Goal: Task Accomplishment & Management: Use online tool/utility

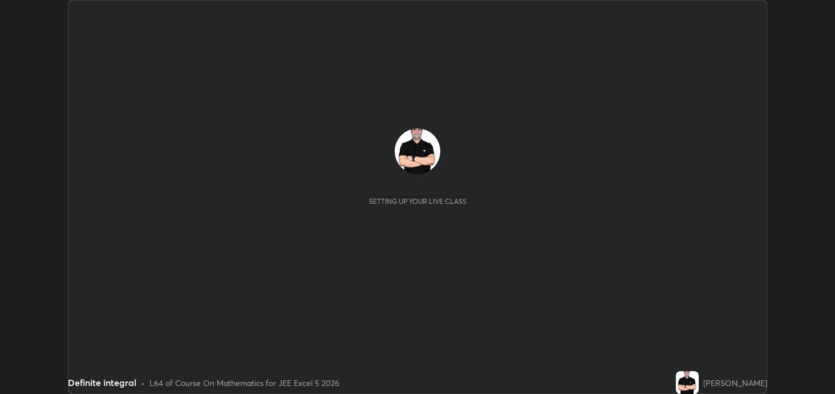
scroll to position [394, 835]
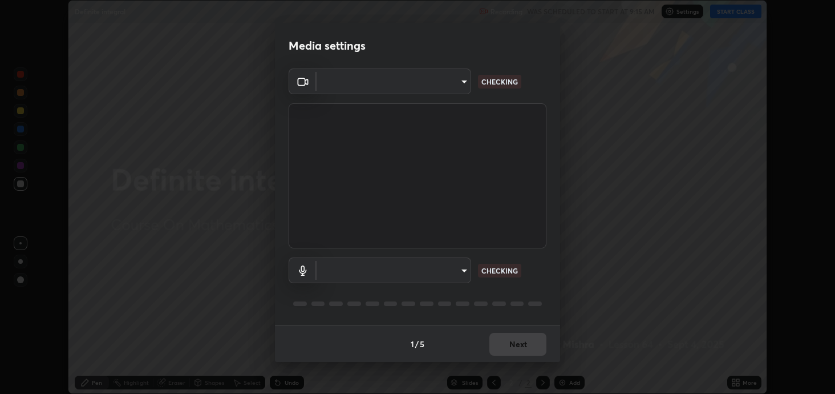
type input "2c59b190f107927fcb55c6cdfe149e37458de3dbae8a46ba74a2f9008a67dca9"
type input "communications"
click at [597, 296] on div "Media settings OBS Virtual Camera 2c59b190f107927fcb55c6cdfe149e37458de3dbae8a4…" at bounding box center [417, 197] width 835 height 394
click at [602, 292] on div "Media settings OBS Virtual Camera 2c59b190f107927fcb55c6cdfe149e37458de3dbae8a4…" at bounding box center [417, 197] width 835 height 394
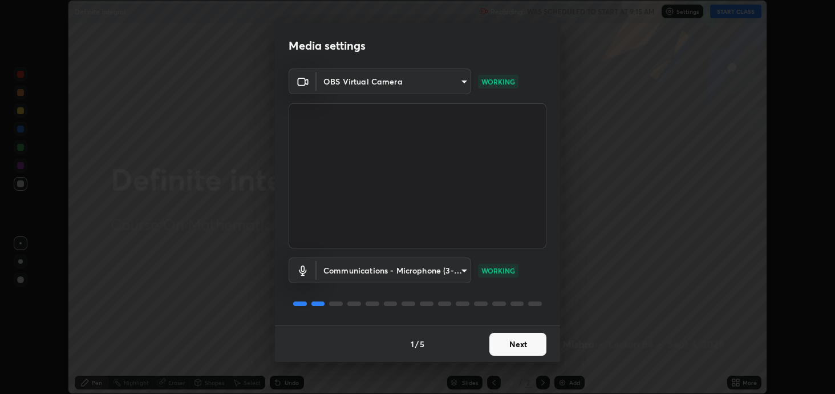
click at [520, 342] on button "Next" at bounding box center [518, 344] width 57 height 23
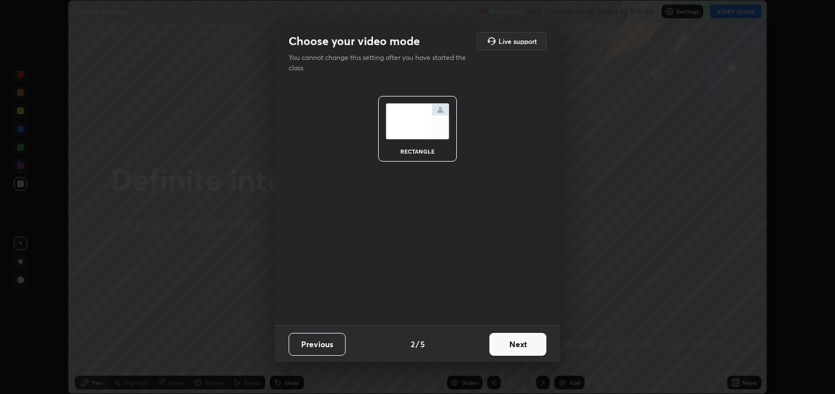
click at [519, 345] on button "Next" at bounding box center [518, 344] width 57 height 23
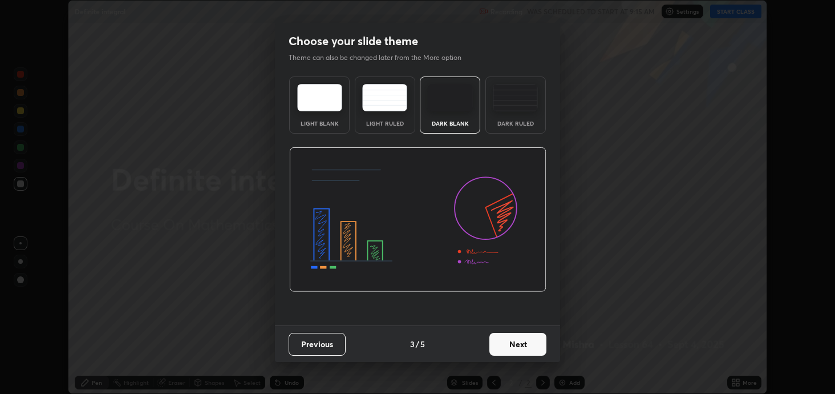
click at [519, 348] on button "Next" at bounding box center [518, 344] width 57 height 23
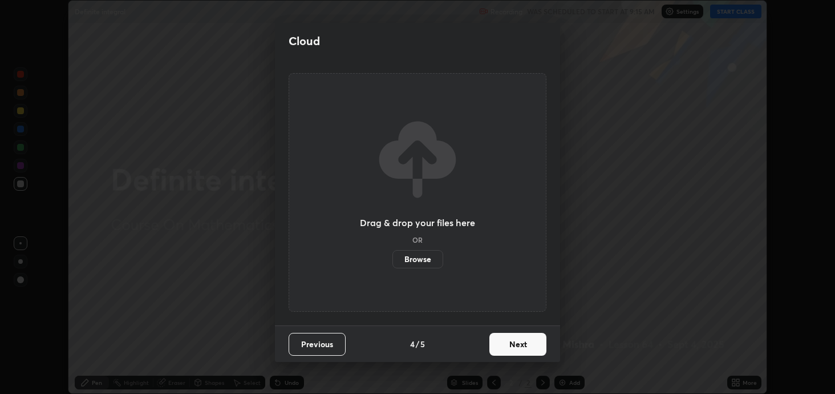
click at [519, 348] on button "Next" at bounding box center [518, 344] width 57 height 23
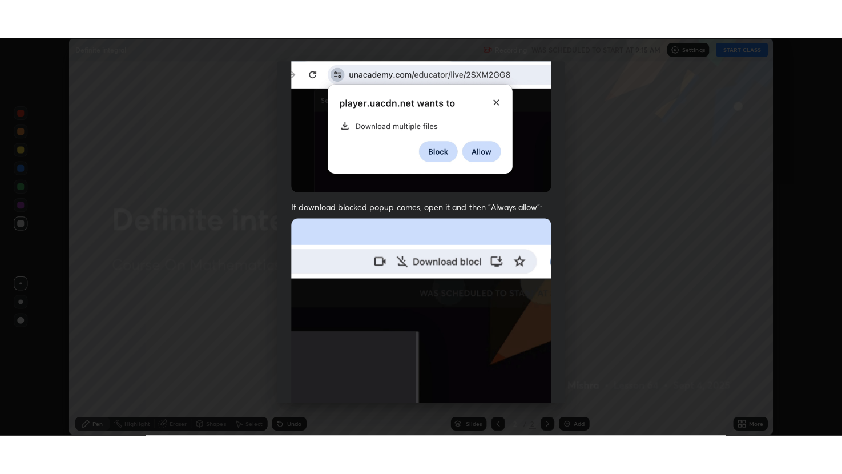
scroll to position [231, 0]
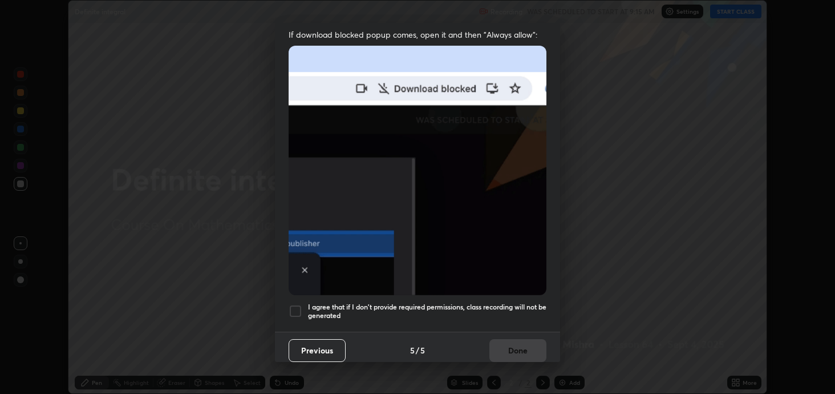
click at [298, 304] on div at bounding box center [296, 311] width 14 height 14
click at [506, 345] on button "Done" at bounding box center [518, 350] width 57 height 23
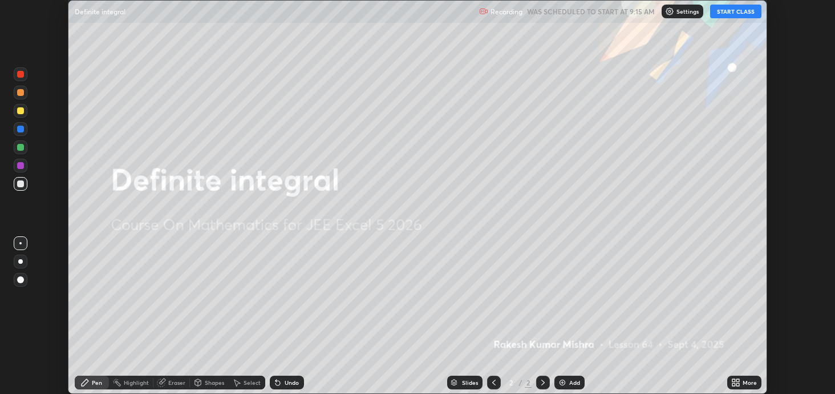
click at [737, 17] on button "START CLASS" at bounding box center [735, 12] width 51 height 14
click at [734, 380] on icon at bounding box center [734, 380] width 3 height 3
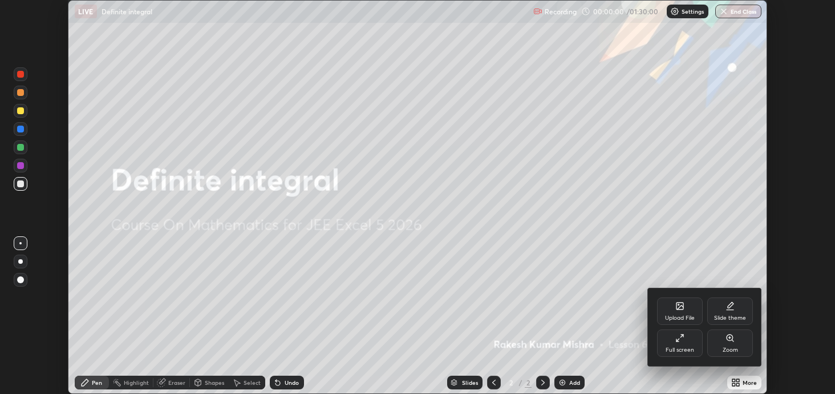
click at [684, 347] on div "Full screen" at bounding box center [680, 350] width 29 height 6
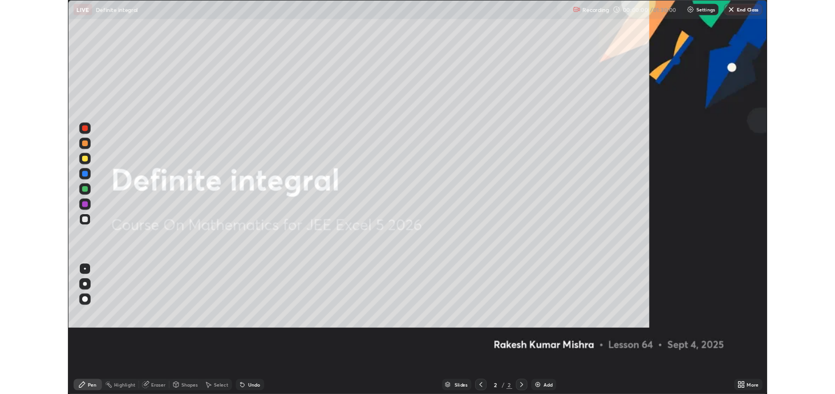
scroll to position [474, 842]
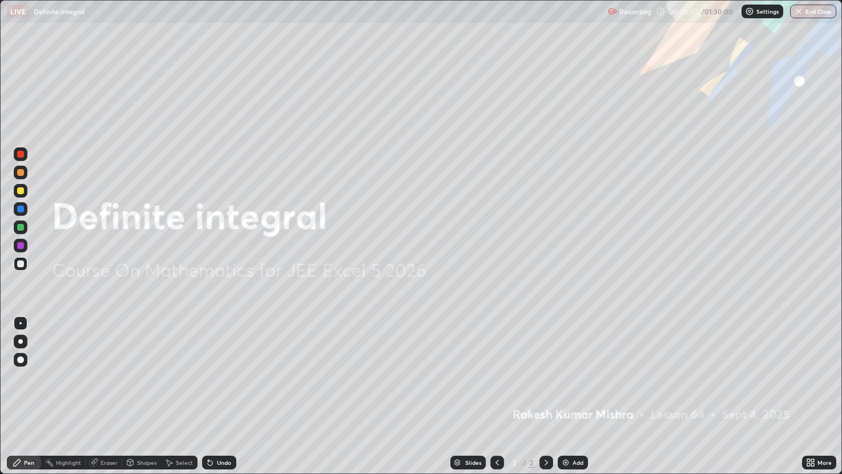
click at [812, 393] on icon at bounding box center [812, 460] width 3 height 3
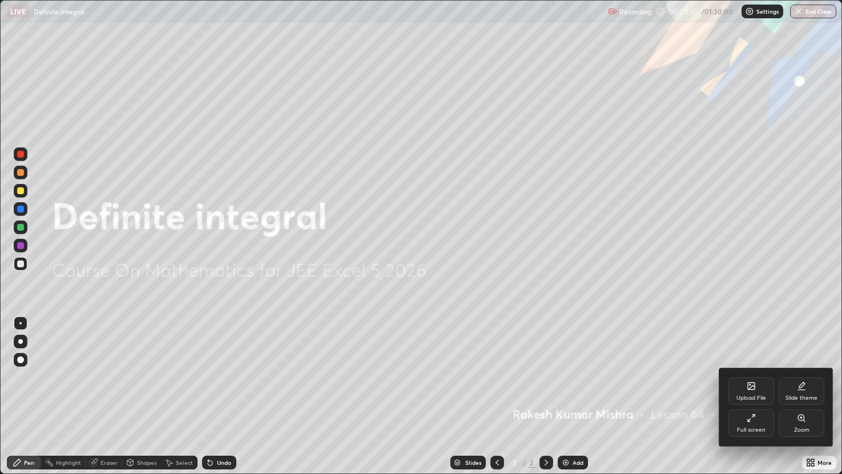
click at [750, 386] on icon at bounding box center [751, 385] width 7 height 7
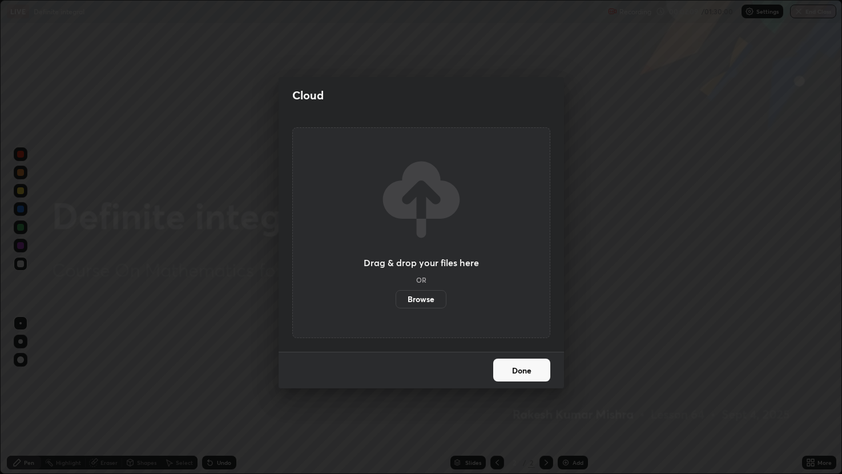
click at [425, 299] on label "Browse" at bounding box center [420, 299] width 51 height 18
click at [395, 299] on input "Browse" at bounding box center [395, 299] width 0 height 18
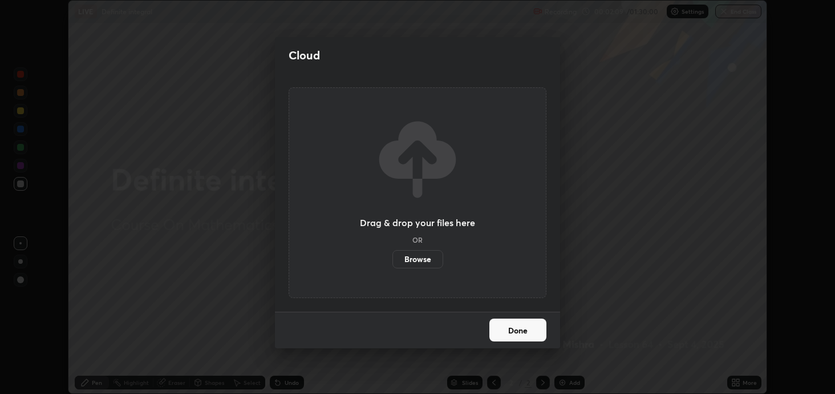
scroll to position [56672, 56230]
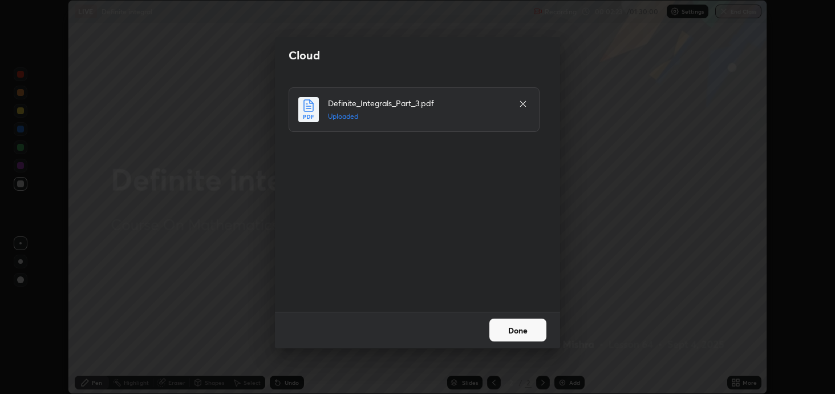
click at [520, 325] on button "Done" at bounding box center [518, 329] width 57 height 23
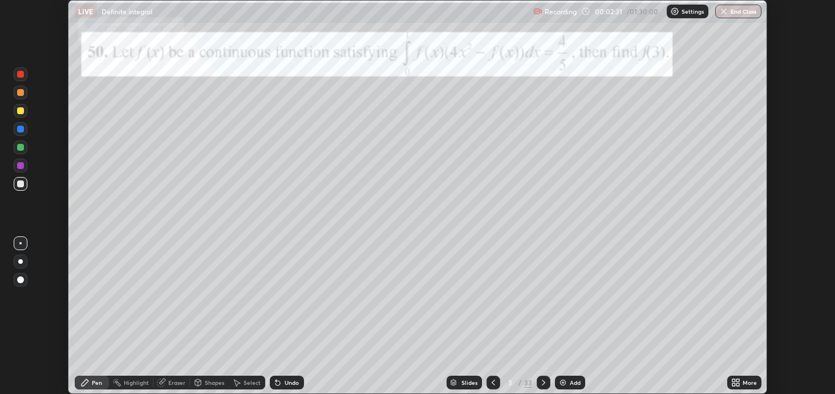
click at [460, 382] on div "Slides" at bounding box center [464, 382] width 35 height 14
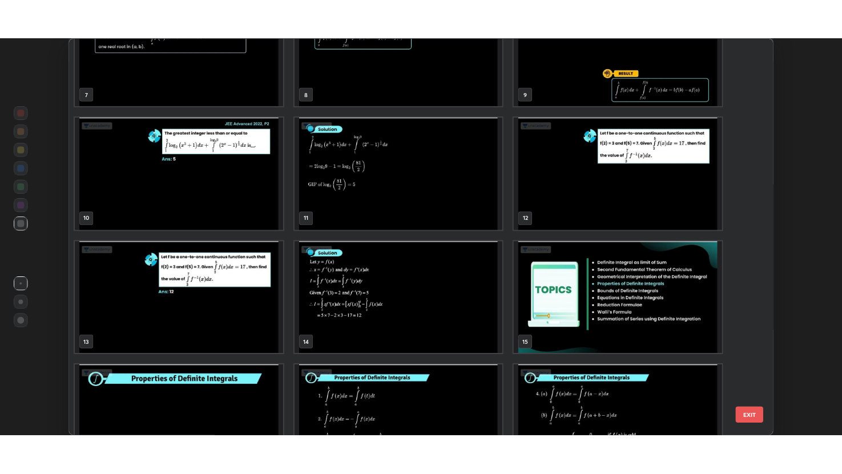
scroll to position [296, 0]
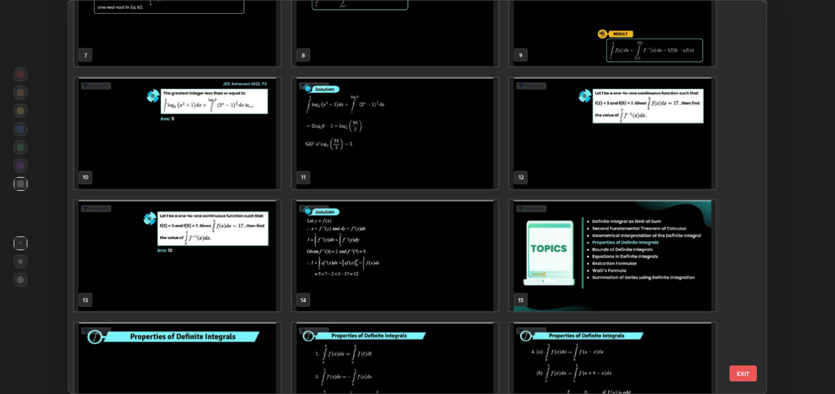
click at [538, 261] on img "grid" at bounding box center [613, 255] width 207 height 111
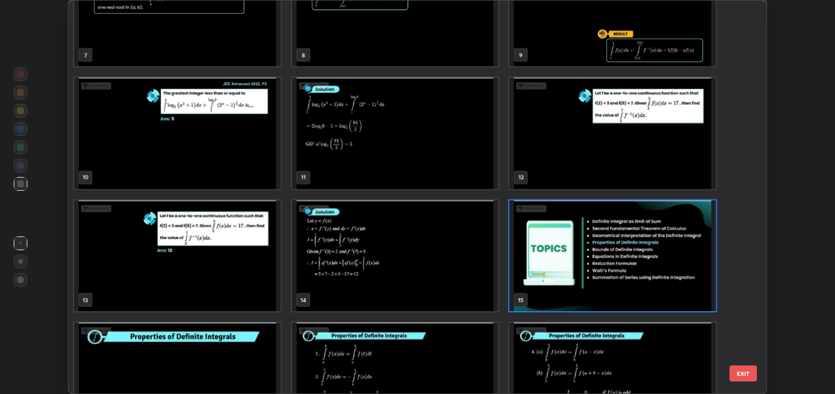
click at [544, 261] on img "grid" at bounding box center [613, 255] width 207 height 111
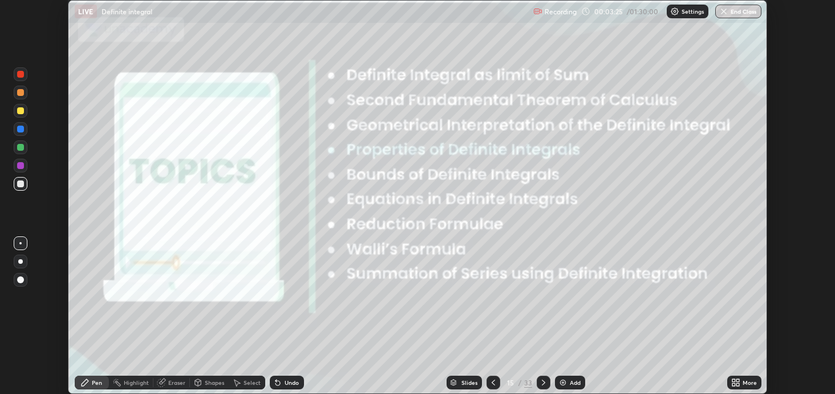
click at [734, 380] on icon at bounding box center [734, 380] width 3 height 3
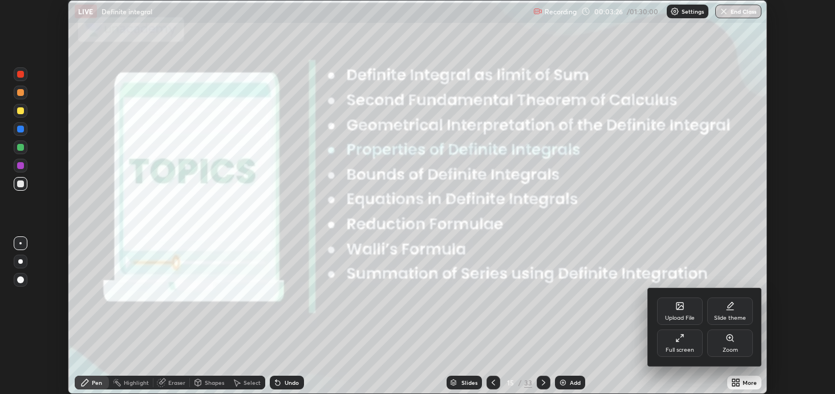
click at [677, 340] on icon at bounding box center [678, 339] width 3 height 3
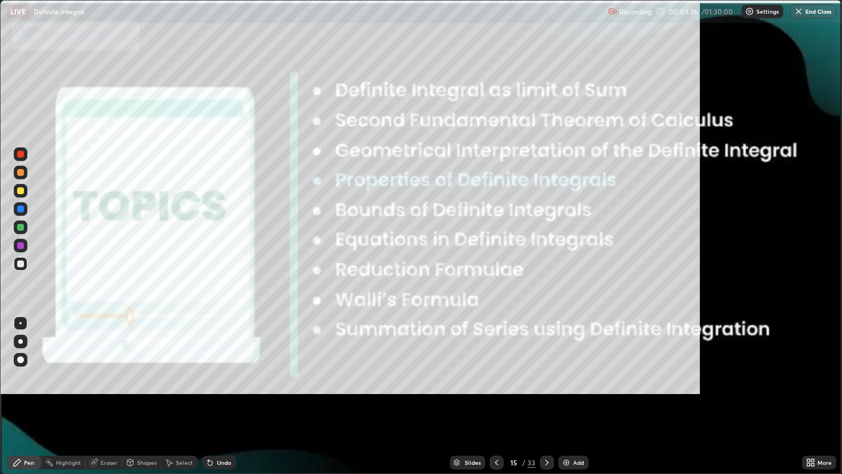
scroll to position [474, 842]
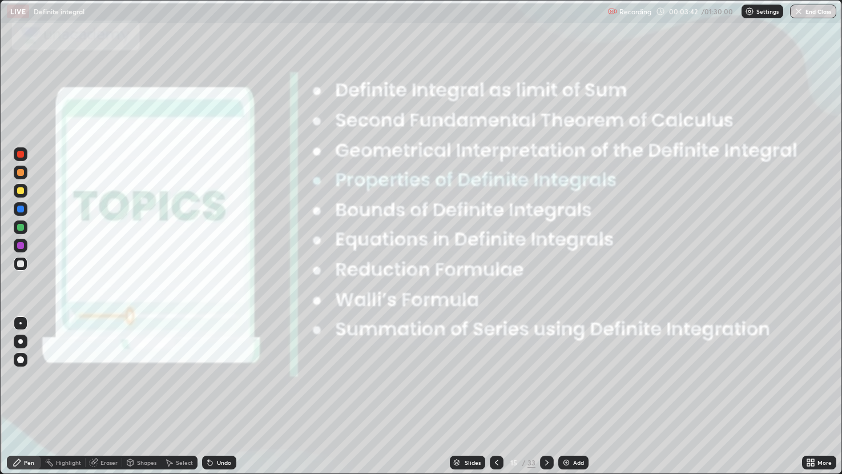
click at [543, 393] on div at bounding box center [547, 462] width 14 height 14
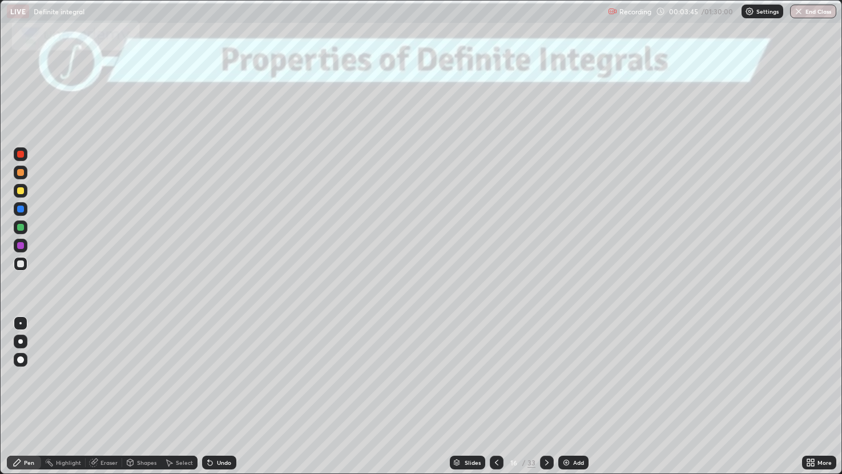
click at [23, 190] on div at bounding box center [20, 190] width 7 height 7
click at [21, 263] on div at bounding box center [20, 263] width 7 height 7
click at [22, 211] on div at bounding box center [20, 208] width 7 height 7
click at [21, 245] on div at bounding box center [20, 245] width 7 height 7
click at [19, 261] on div at bounding box center [20, 263] width 7 height 7
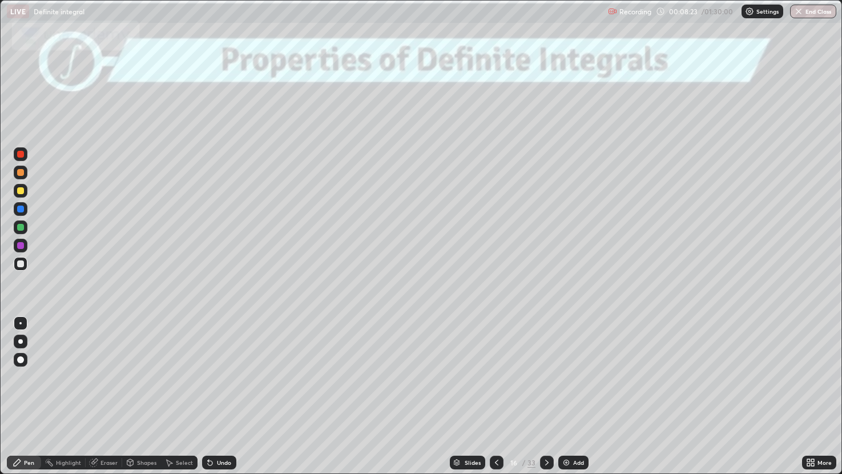
click at [547, 393] on div at bounding box center [547, 462] width 14 height 23
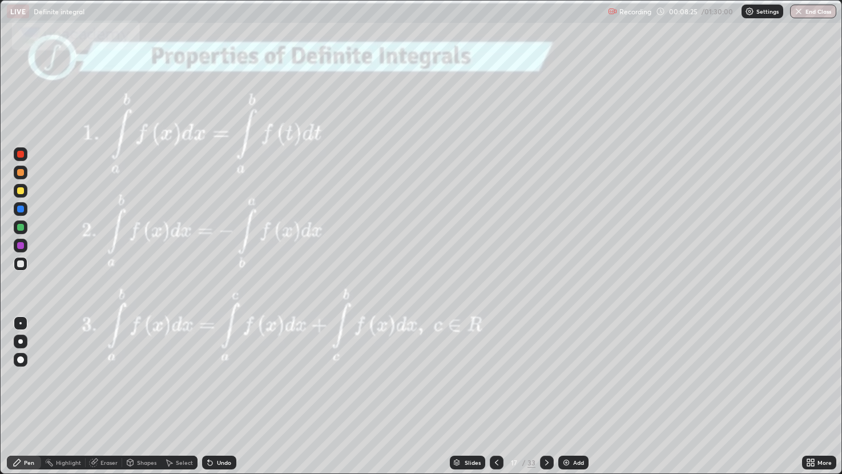
click at [543, 393] on div at bounding box center [547, 462] width 14 height 14
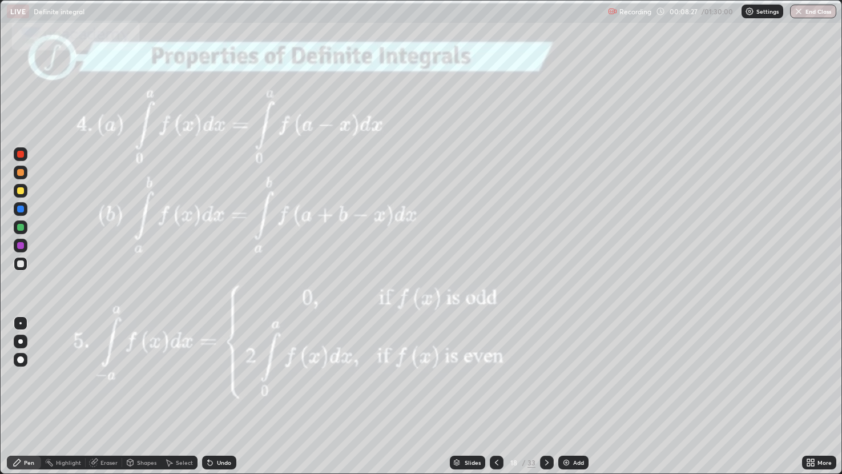
click at [495, 393] on icon at bounding box center [496, 462] width 9 height 9
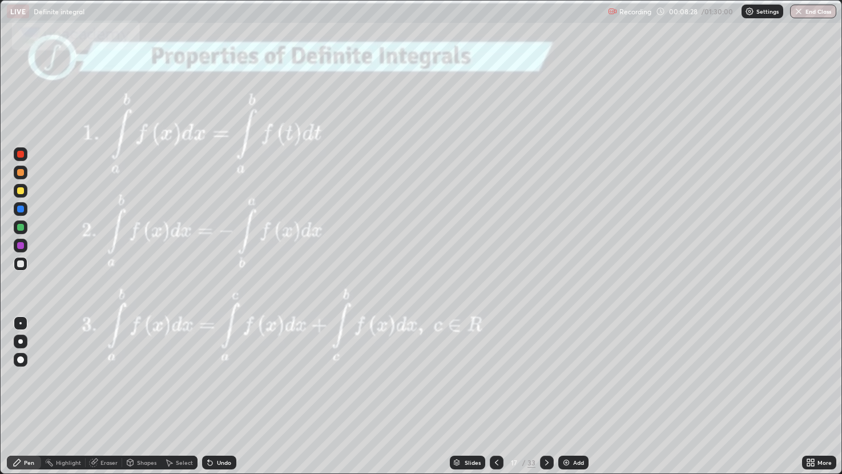
click at [568, 393] on img at bounding box center [566, 462] width 9 height 9
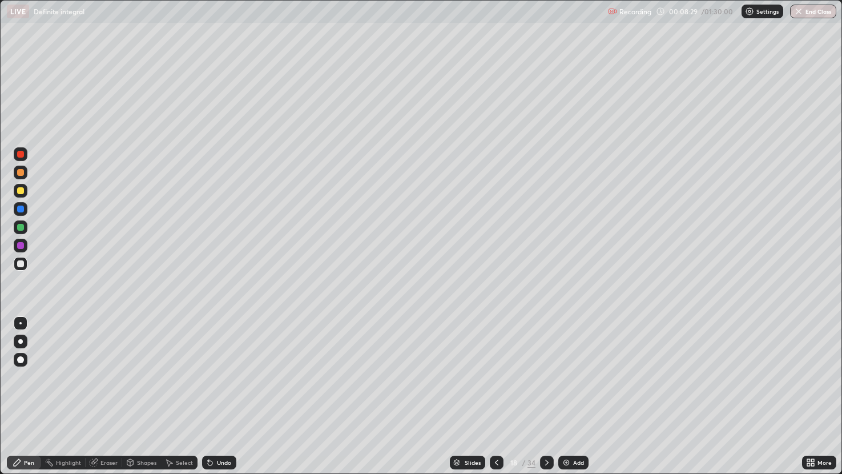
click at [21, 208] on div at bounding box center [20, 208] width 7 height 7
click at [22, 263] on div at bounding box center [20, 263] width 7 height 7
click at [21, 191] on div at bounding box center [20, 190] width 7 height 7
click at [23, 210] on div at bounding box center [21, 209] width 14 height 14
click at [18, 172] on div at bounding box center [20, 172] width 7 height 7
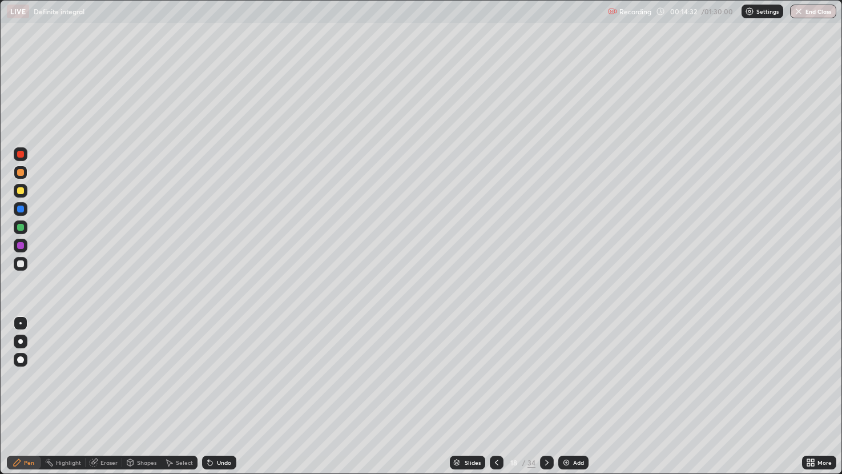
click at [563, 393] on img at bounding box center [566, 462] width 9 height 9
click at [21, 189] on div at bounding box center [20, 190] width 7 height 7
click at [21, 263] on div at bounding box center [20, 263] width 7 height 7
click at [25, 191] on div at bounding box center [21, 191] width 14 height 14
click at [562, 393] on img at bounding box center [566, 462] width 9 height 9
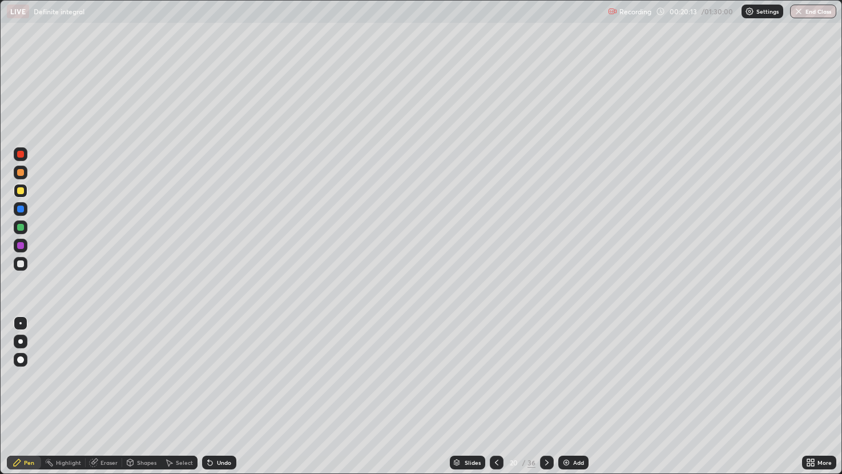
click at [495, 393] on icon at bounding box center [496, 462] width 9 height 9
click at [562, 393] on img at bounding box center [566, 462] width 9 height 9
click at [23, 192] on div at bounding box center [20, 190] width 7 height 7
click at [108, 393] on div "Eraser" at bounding box center [104, 462] width 37 height 14
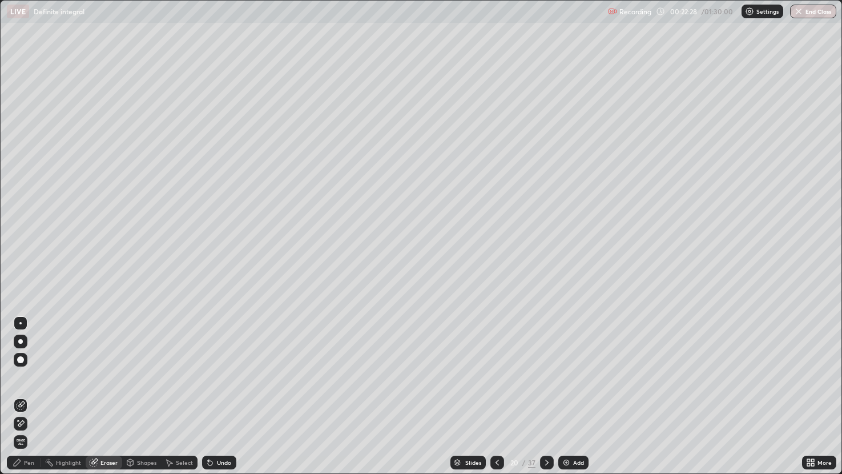
click at [21, 393] on icon at bounding box center [20, 423] width 9 height 10
click at [34, 393] on div "Pen" at bounding box center [24, 462] width 34 height 14
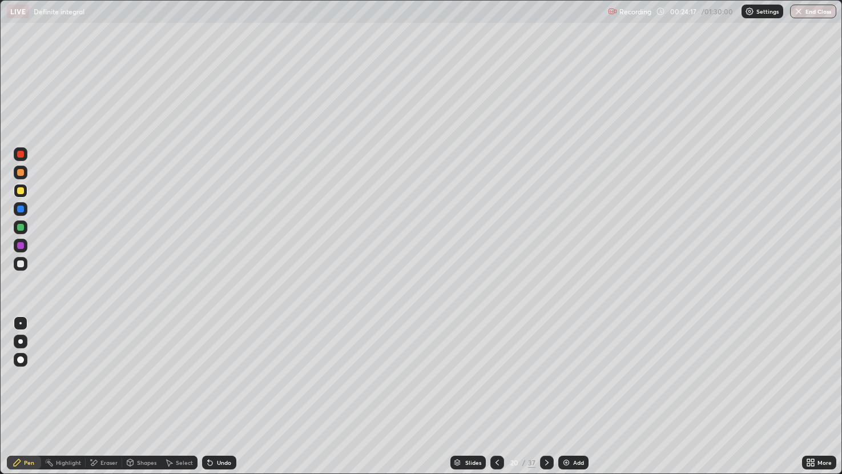
click at [143, 393] on div "Shapes" at bounding box center [146, 462] width 19 height 6
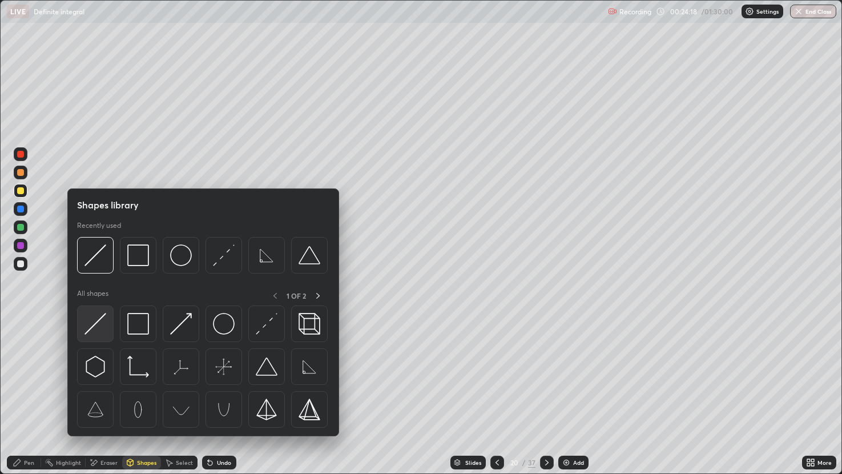
click at [96, 324] on img at bounding box center [95, 324] width 22 height 22
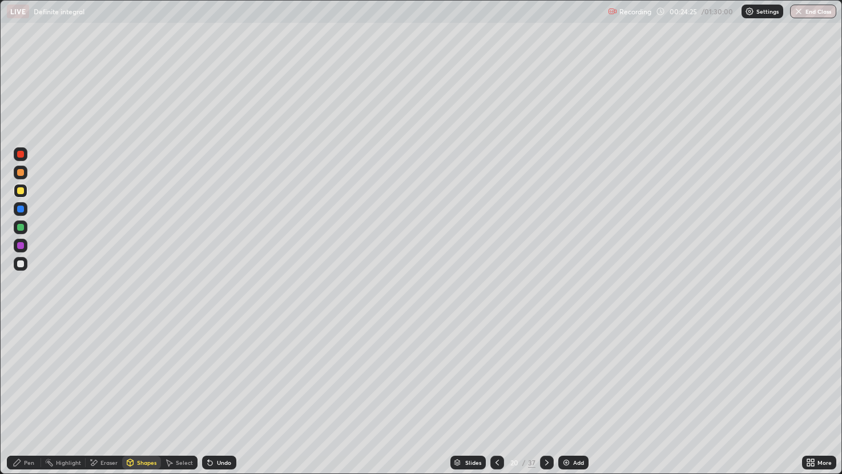
click at [22, 227] on div at bounding box center [20, 227] width 7 height 7
click at [19, 152] on div at bounding box center [20, 154] width 7 height 7
click at [31, 393] on div "Pen" at bounding box center [24, 462] width 34 height 14
click at [22, 207] on div at bounding box center [20, 208] width 7 height 7
click at [23, 189] on div at bounding box center [20, 190] width 7 height 7
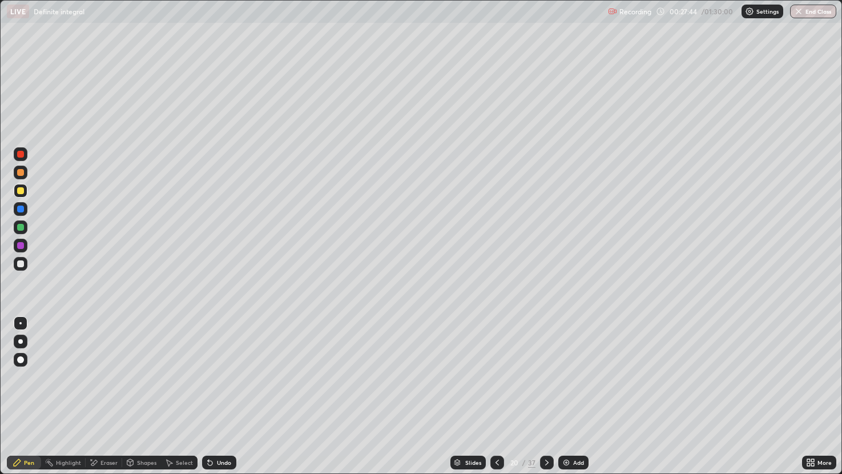
click at [566, 393] on img at bounding box center [566, 462] width 9 height 9
click at [23, 192] on div at bounding box center [21, 191] width 14 height 14
click at [19, 208] on div at bounding box center [20, 208] width 7 height 7
click at [213, 393] on div "Undo" at bounding box center [219, 462] width 34 height 14
click at [215, 393] on div "Undo" at bounding box center [219, 462] width 34 height 14
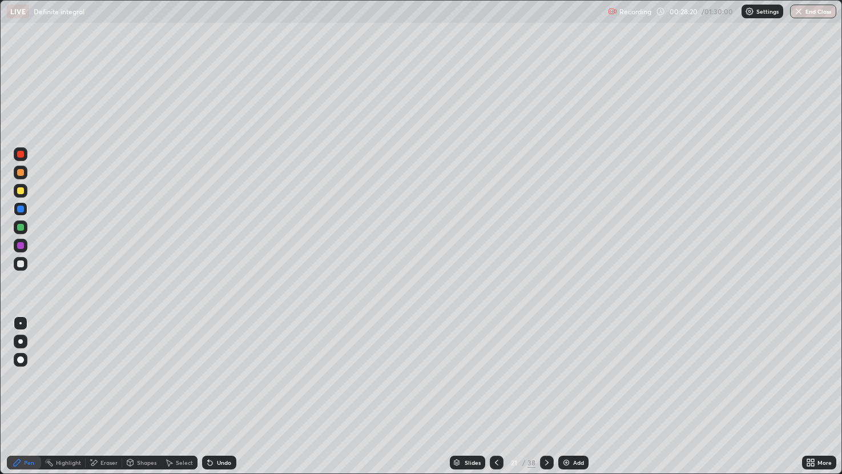
click at [140, 393] on div "Shapes" at bounding box center [146, 462] width 19 height 6
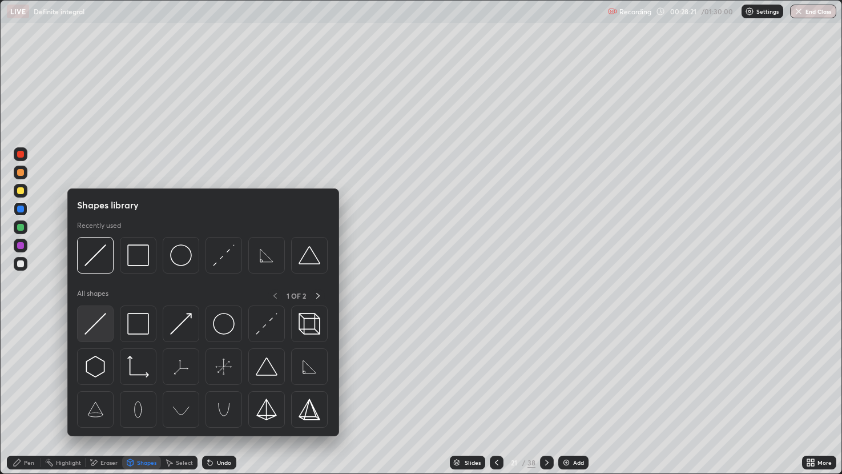
click at [94, 321] on img at bounding box center [95, 324] width 22 height 22
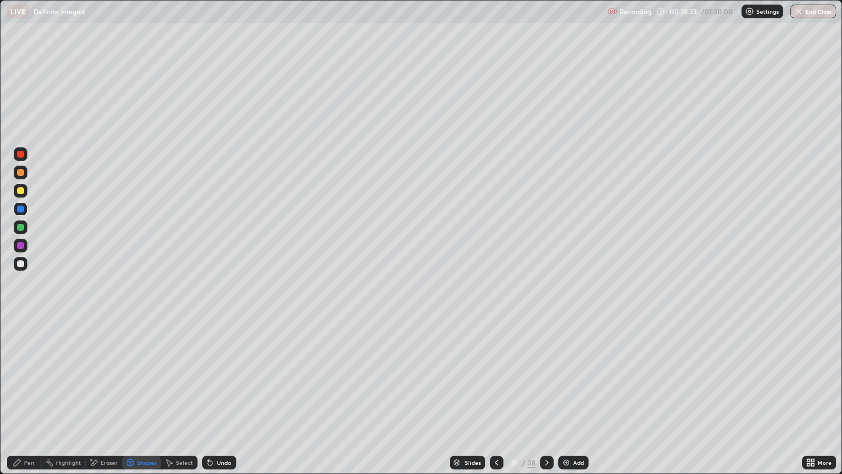
click at [24, 393] on div "Pen" at bounding box center [24, 462] width 34 height 14
click at [18, 244] on div at bounding box center [20, 245] width 7 height 7
click at [546, 393] on icon at bounding box center [546, 462] width 9 height 9
click at [542, 393] on div at bounding box center [547, 462] width 14 height 14
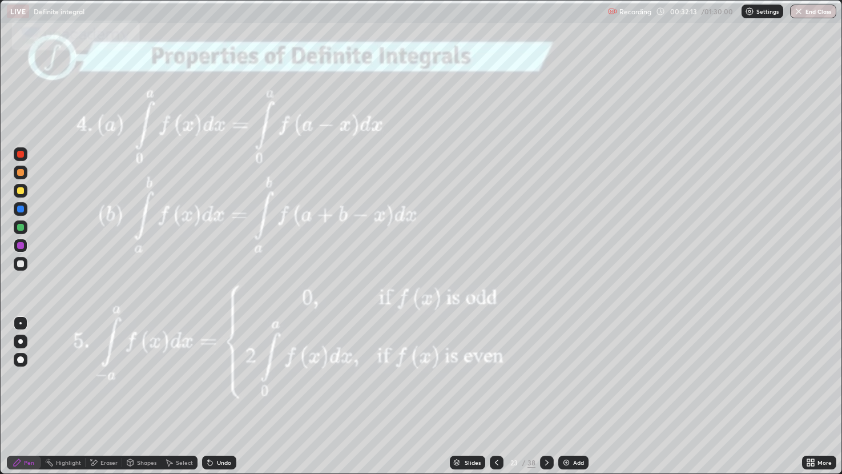
click at [546, 393] on icon at bounding box center [546, 462] width 9 height 9
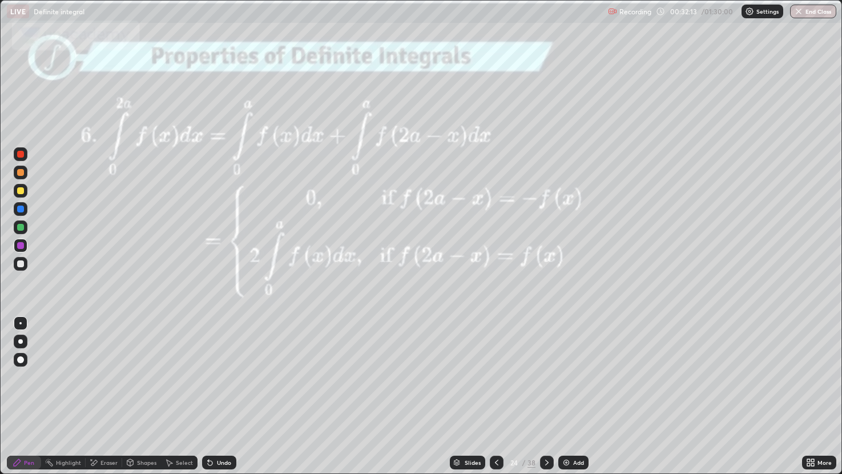
click at [546, 393] on icon at bounding box center [546, 462] width 9 height 9
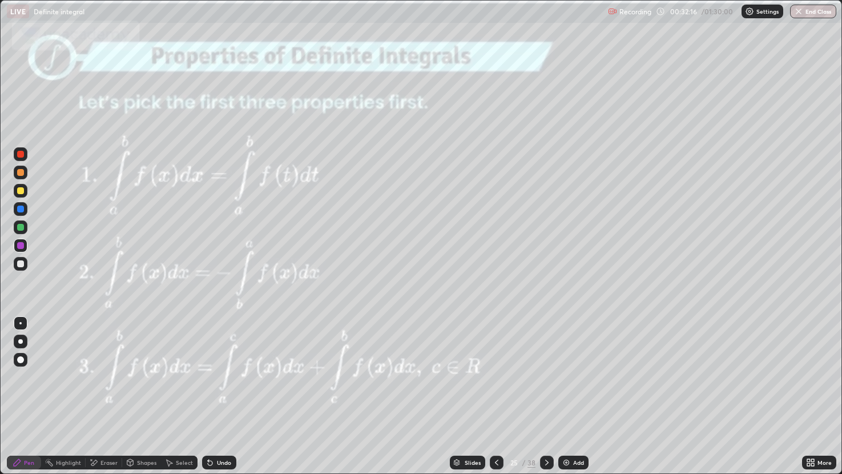
click at [546, 393] on icon at bounding box center [546, 462] width 9 height 9
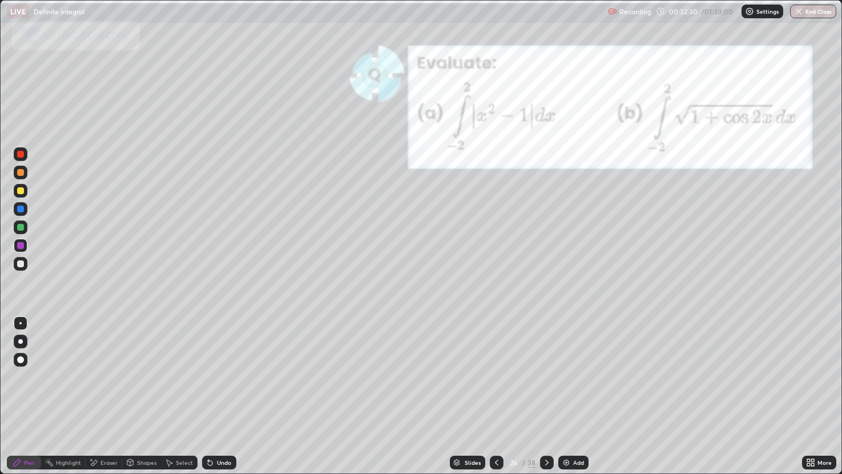
click at [19, 190] on div at bounding box center [20, 190] width 7 height 7
click at [25, 215] on div at bounding box center [21, 209] width 14 height 18
click at [224, 393] on div "Undo" at bounding box center [224, 462] width 14 height 6
click at [213, 393] on div "Undo" at bounding box center [219, 462] width 34 height 14
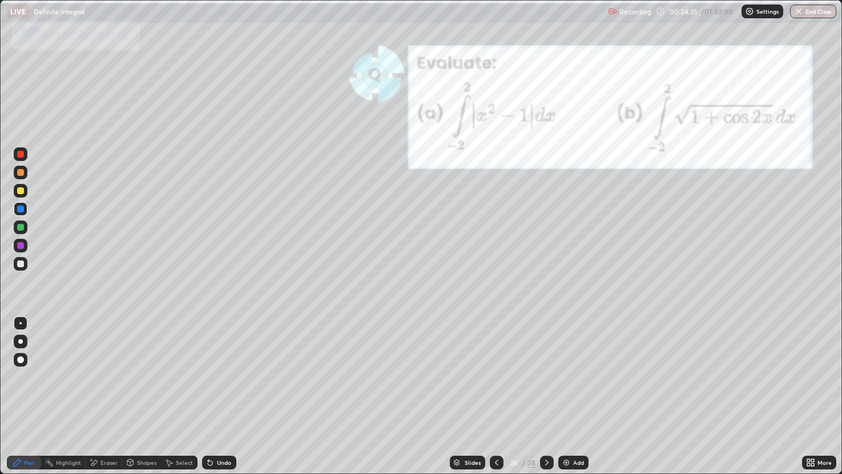
click at [212, 393] on icon at bounding box center [209, 462] width 9 height 9
click at [22, 244] on div at bounding box center [20, 245] width 7 height 7
click at [546, 393] on icon at bounding box center [546, 462] width 9 height 9
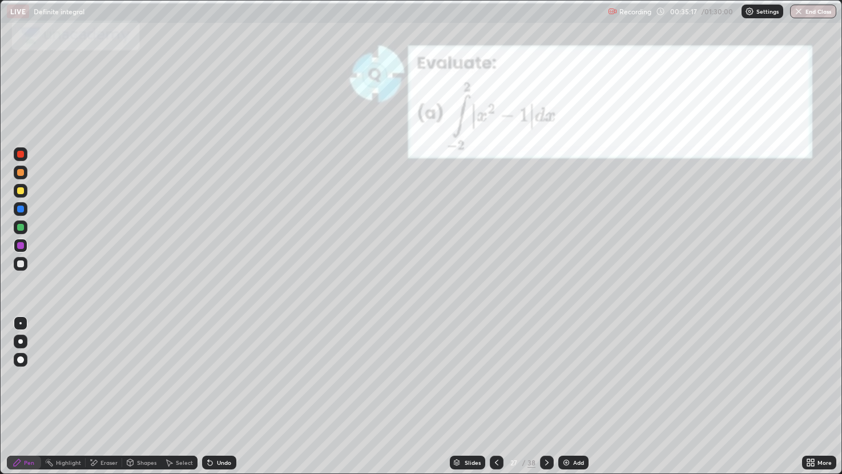
click at [548, 393] on div at bounding box center [547, 462] width 14 height 23
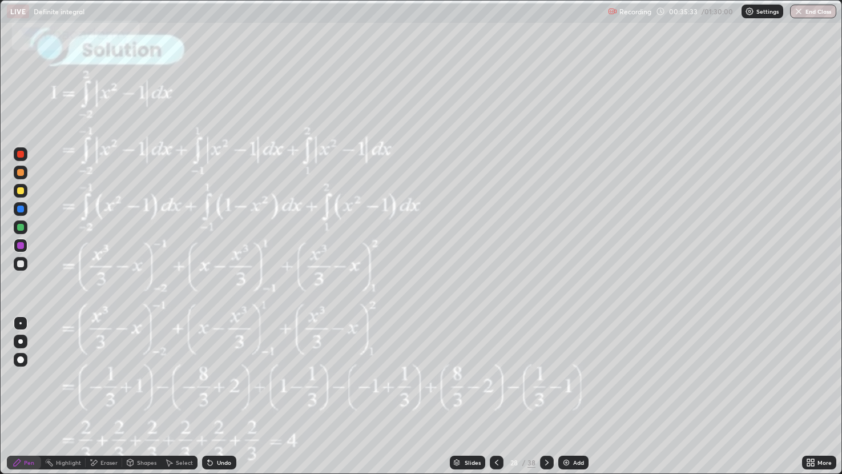
click at [547, 393] on icon at bounding box center [546, 462] width 9 height 9
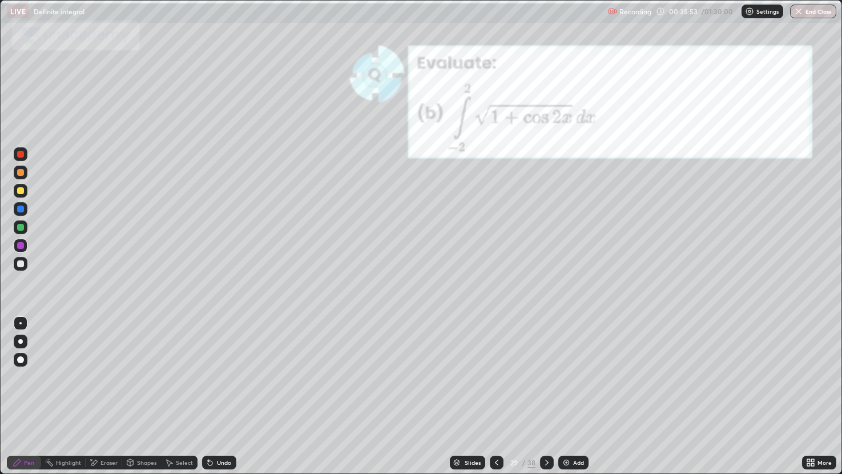
click at [21, 189] on div at bounding box center [20, 190] width 7 height 7
click at [570, 393] on img at bounding box center [566, 462] width 9 height 9
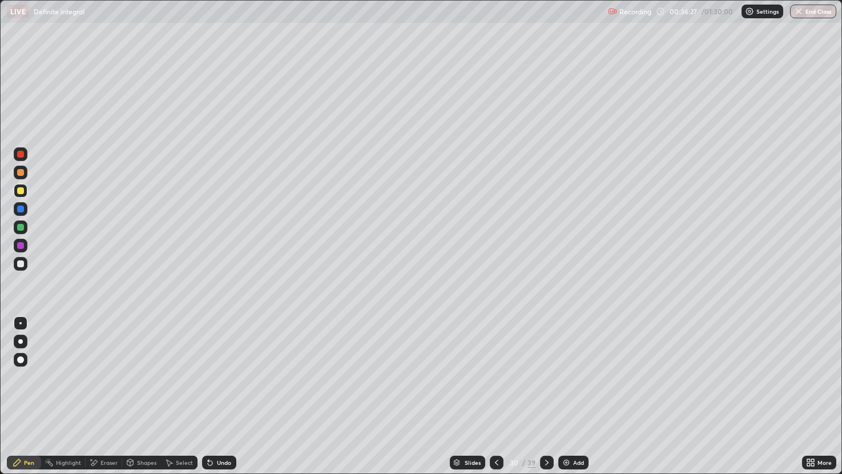
click at [492, 393] on icon at bounding box center [496, 462] width 9 height 9
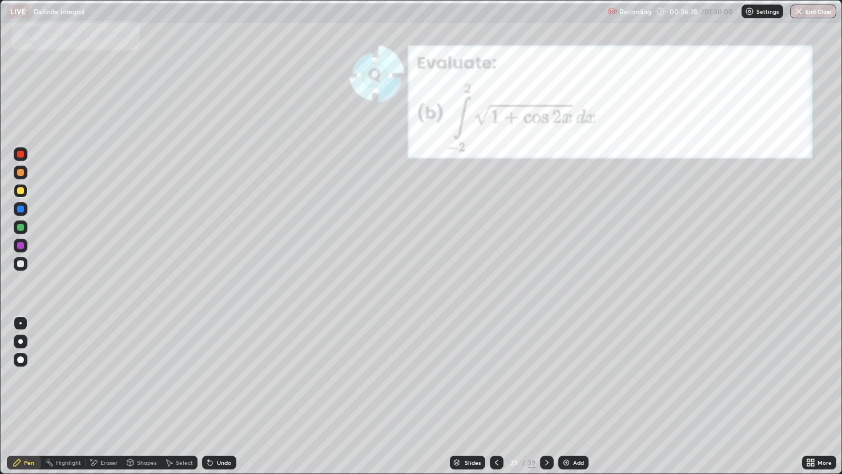
click at [217, 393] on div "Undo" at bounding box center [224, 462] width 14 height 6
click at [226, 393] on div "Undo" at bounding box center [224, 462] width 14 height 6
click at [220, 393] on div "Undo" at bounding box center [219, 462] width 34 height 14
click at [219, 393] on div "Undo" at bounding box center [224, 462] width 14 height 6
click at [22, 261] on div at bounding box center [20, 263] width 7 height 7
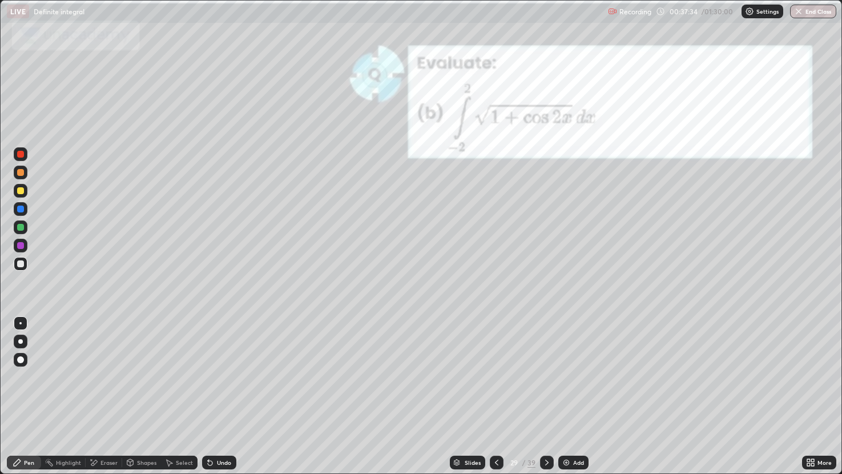
click at [107, 393] on div "Eraser" at bounding box center [108, 462] width 17 height 6
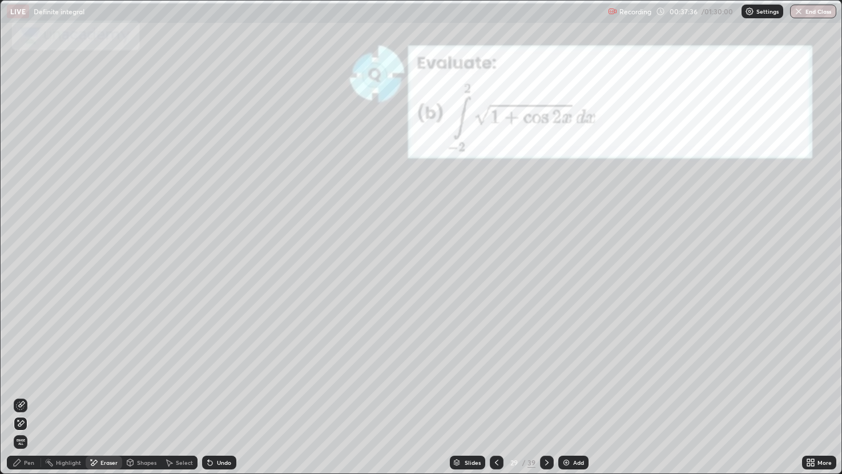
click at [24, 393] on div "Pen" at bounding box center [29, 462] width 10 height 6
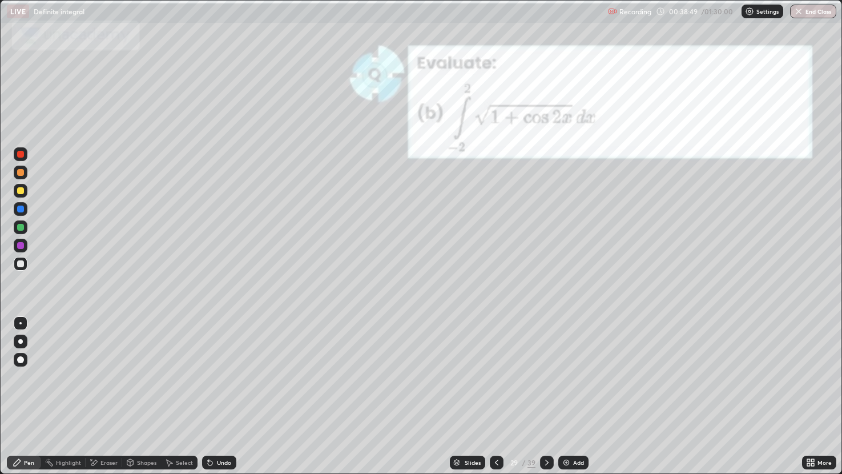
click at [470, 393] on div "Slides" at bounding box center [467, 462] width 35 height 14
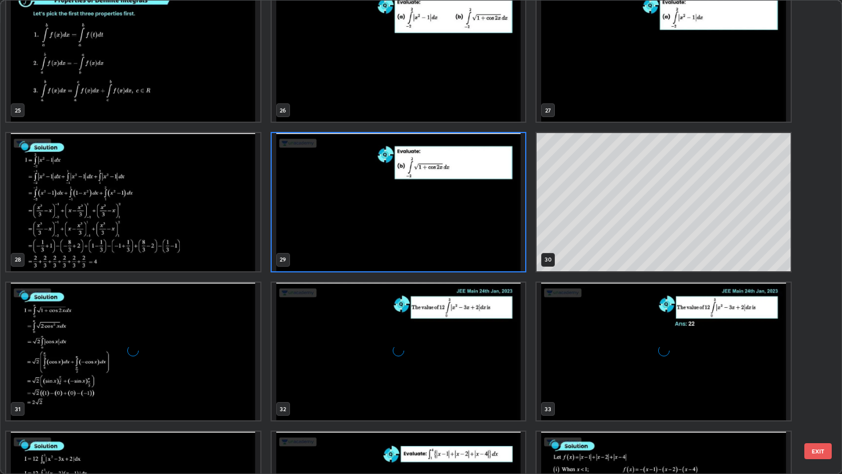
scroll to position [1217, 0]
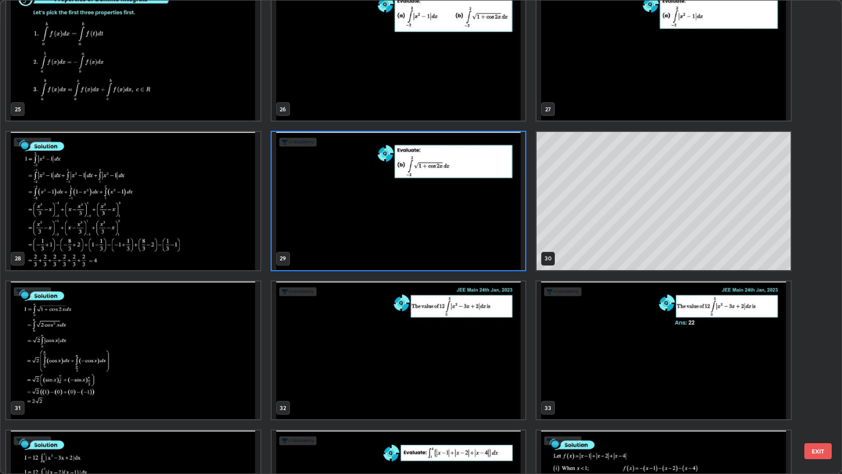
click at [391, 323] on img "grid" at bounding box center [399, 350] width 254 height 138
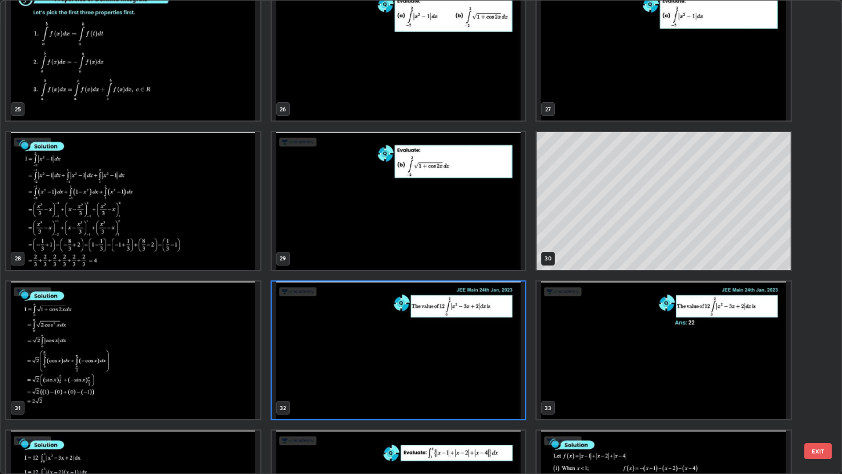
click at [391, 323] on img "grid" at bounding box center [399, 350] width 254 height 138
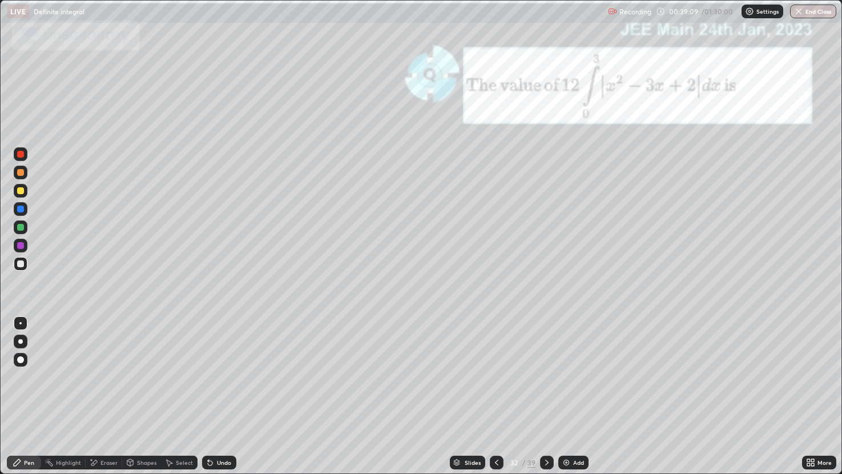
click at [19, 191] on div at bounding box center [20, 190] width 7 height 7
click at [22, 208] on div at bounding box center [20, 208] width 7 height 7
click at [17, 191] on div at bounding box center [20, 190] width 7 height 7
click at [543, 393] on div at bounding box center [547, 462] width 14 height 14
click at [465, 393] on div "Slides" at bounding box center [473, 462] width 16 height 6
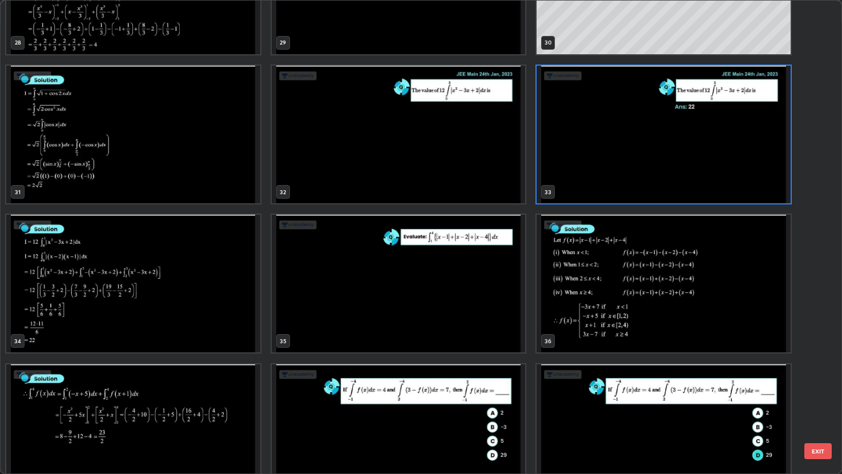
scroll to position [1467, 0]
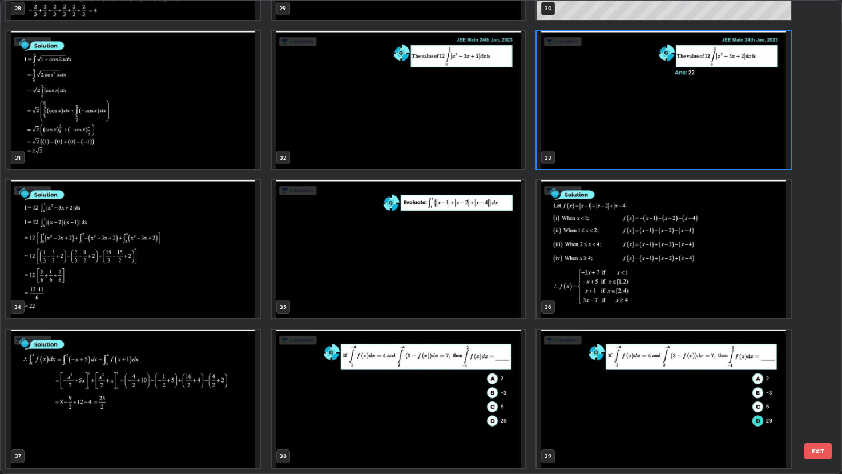
click at [401, 375] on img "grid" at bounding box center [399, 399] width 254 height 138
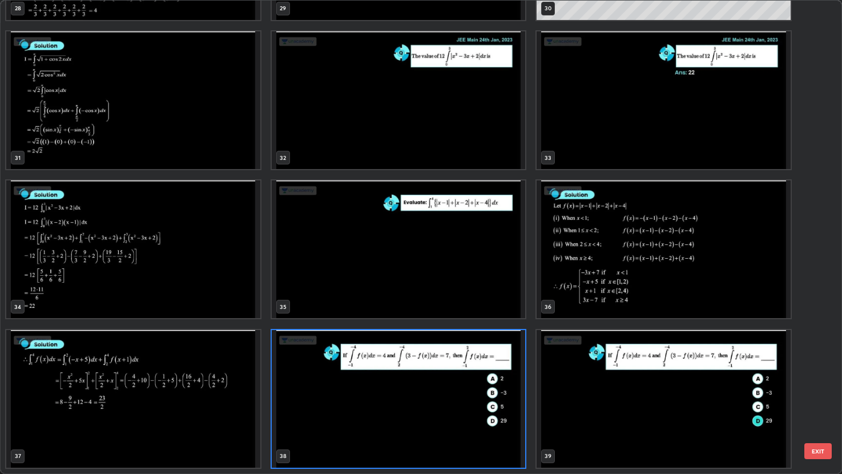
scroll to position [1466, 0]
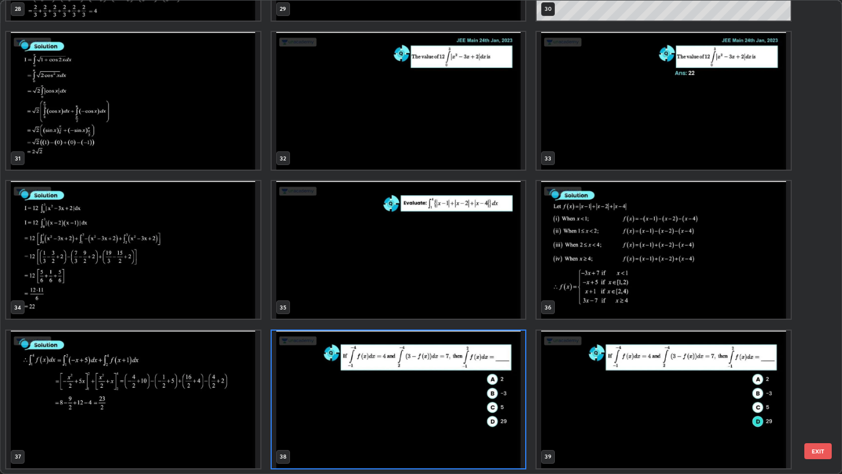
click at [401, 375] on img "grid" at bounding box center [399, 399] width 254 height 138
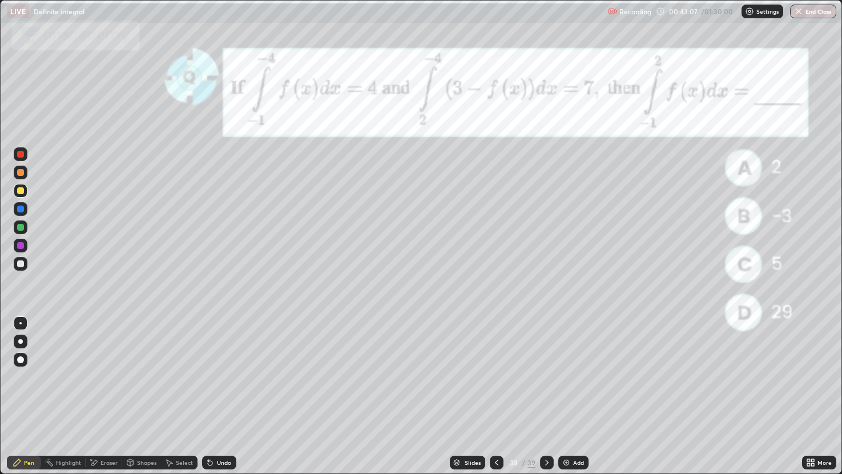
click at [26, 224] on div at bounding box center [21, 227] width 14 height 14
click at [142, 393] on div "Shapes" at bounding box center [146, 462] width 19 height 6
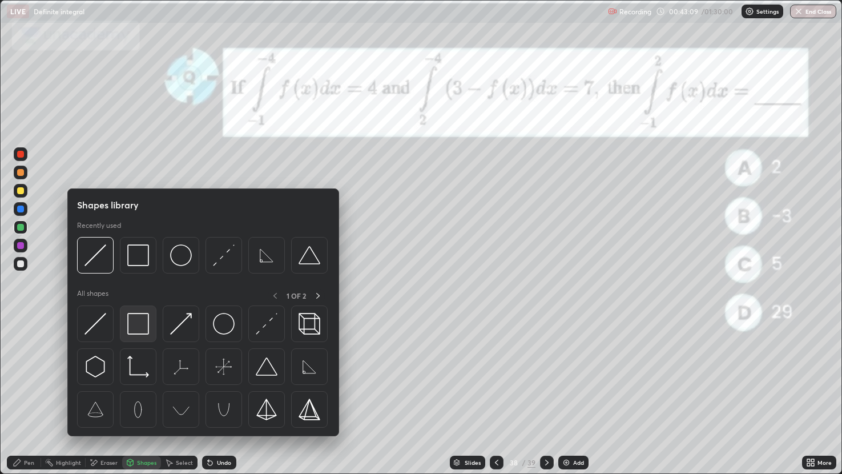
click at [137, 319] on img at bounding box center [138, 324] width 22 height 22
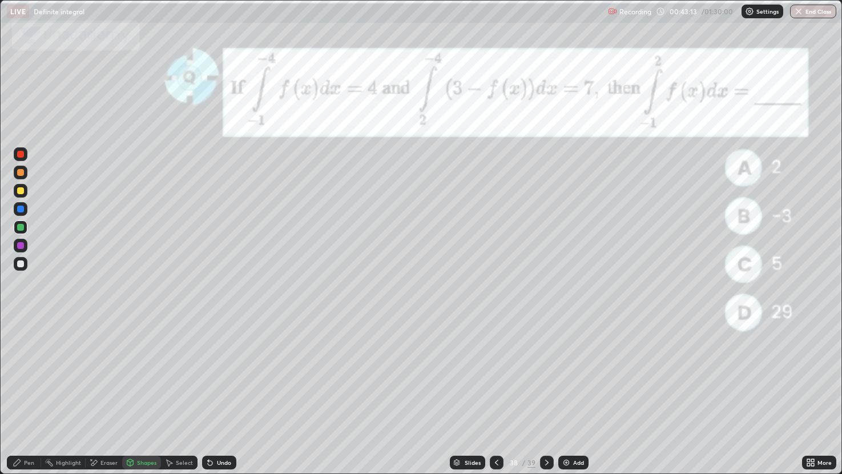
click at [31, 393] on div "Pen" at bounding box center [29, 462] width 10 height 6
click at [23, 207] on div at bounding box center [20, 208] width 7 height 7
click at [21, 227] on div at bounding box center [20, 227] width 7 height 7
click at [220, 393] on div "Undo" at bounding box center [224, 462] width 14 height 6
click at [223, 393] on div "Undo" at bounding box center [224, 462] width 14 height 6
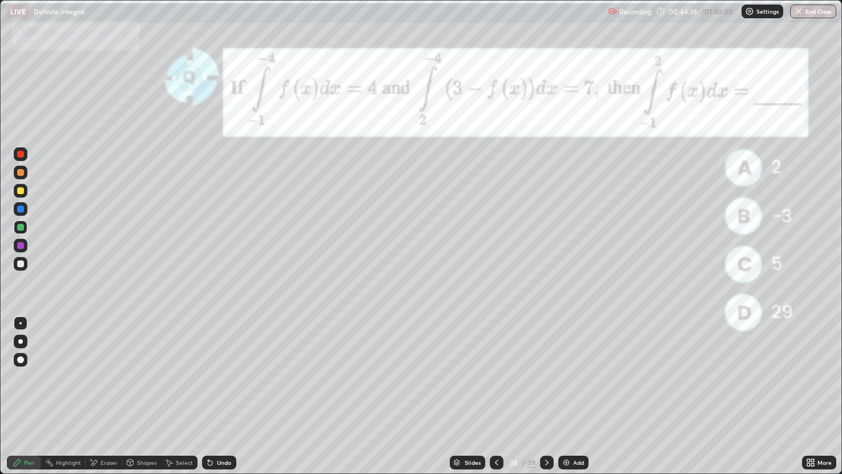
click at [223, 393] on div "Undo" at bounding box center [224, 462] width 14 height 6
click at [468, 393] on div "Slides" at bounding box center [473, 462] width 16 height 6
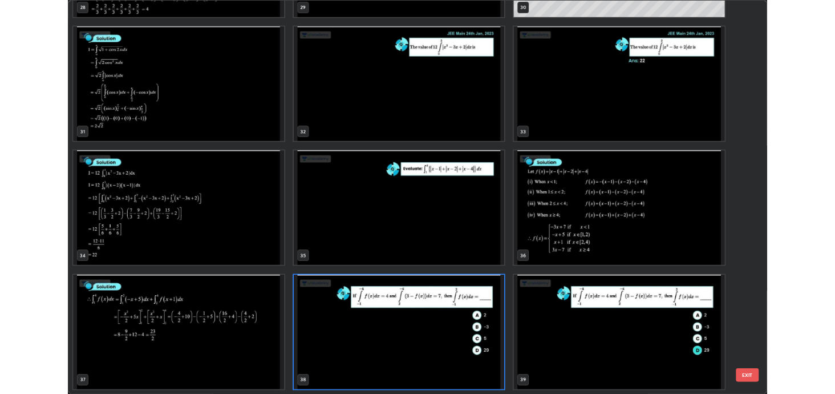
scroll to position [469, 835]
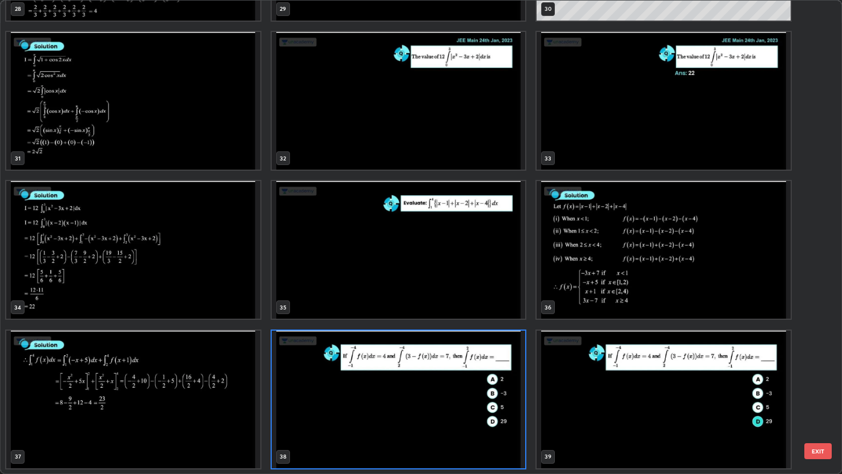
click at [560, 381] on img "grid" at bounding box center [663, 399] width 254 height 138
click at [566, 379] on img "grid" at bounding box center [663, 399] width 254 height 138
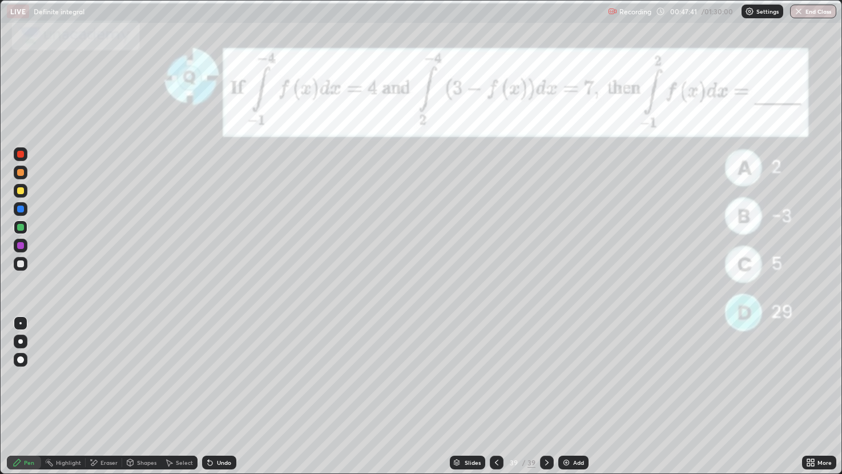
click at [499, 393] on div at bounding box center [497, 462] width 14 height 14
click at [546, 393] on icon at bounding box center [546, 462] width 9 height 9
click at [546, 393] on div at bounding box center [547, 462] width 14 height 14
click at [546, 393] on icon at bounding box center [546, 462] width 9 height 9
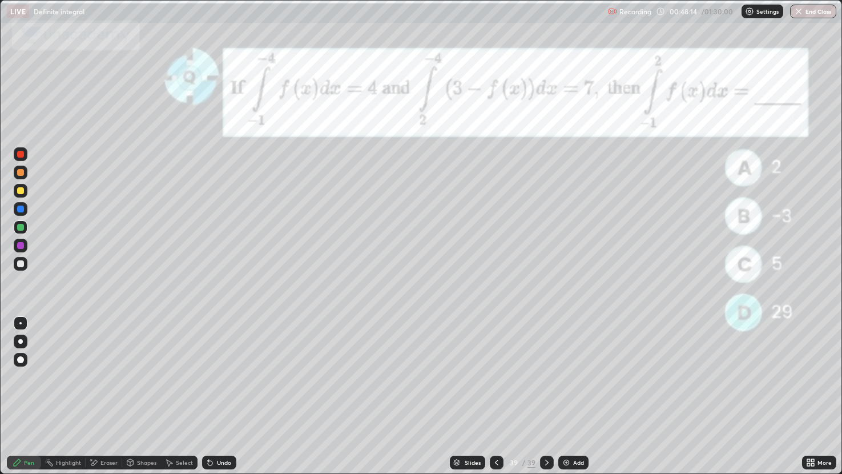
click at [808, 393] on icon at bounding box center [808, 460] width 3 height 3
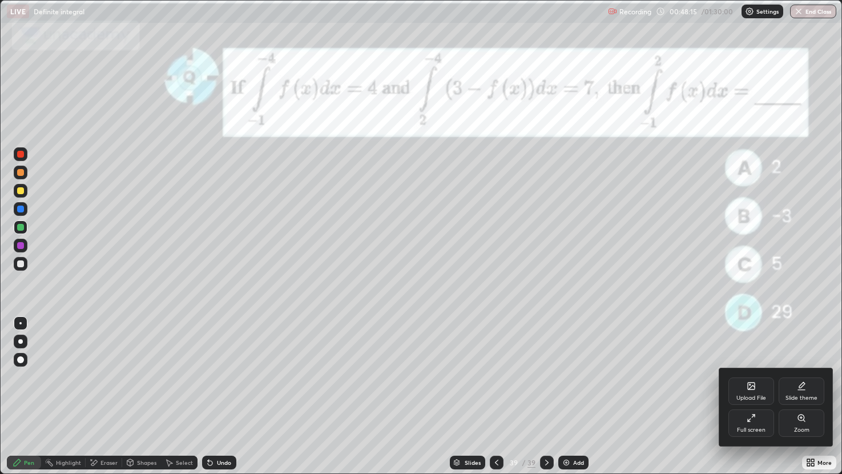
click at [757, 391] on div "Upload File" at bounding box center [751, 390] width 46 height 27
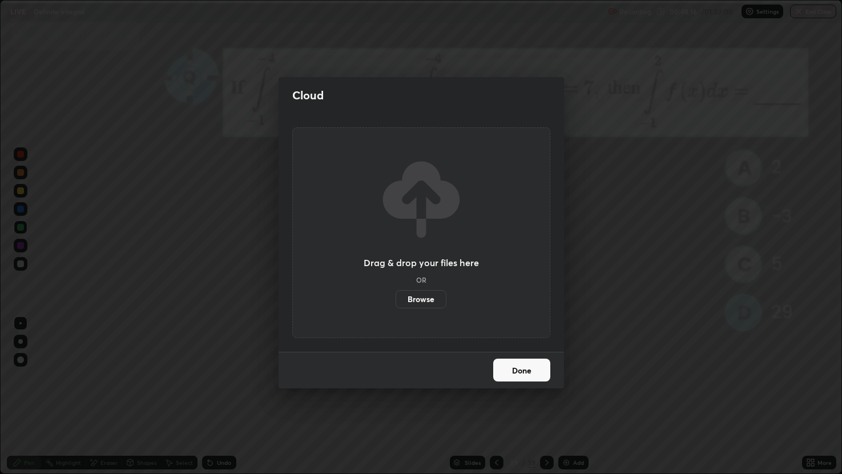
click at [426, 292] on label "Browse" at bounding box center [420, 299] width 51 height 18
click at [395, 292] on input "Browse" at bounding box center [395, 299] width 0 height 18
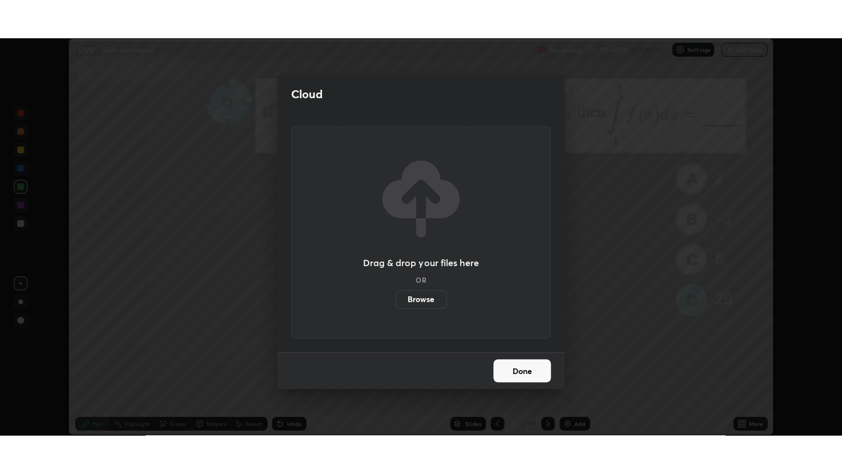
scroll to position [56672, 56230]
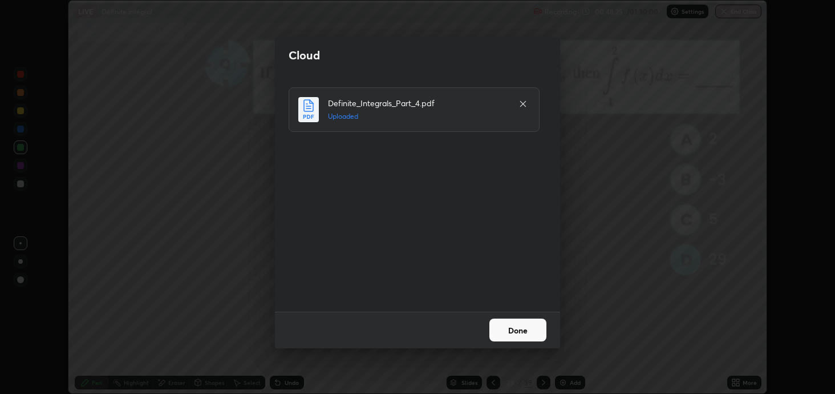
click at [514, 321] on button "Done" at bounding box center [518, 329] width 57 height 23
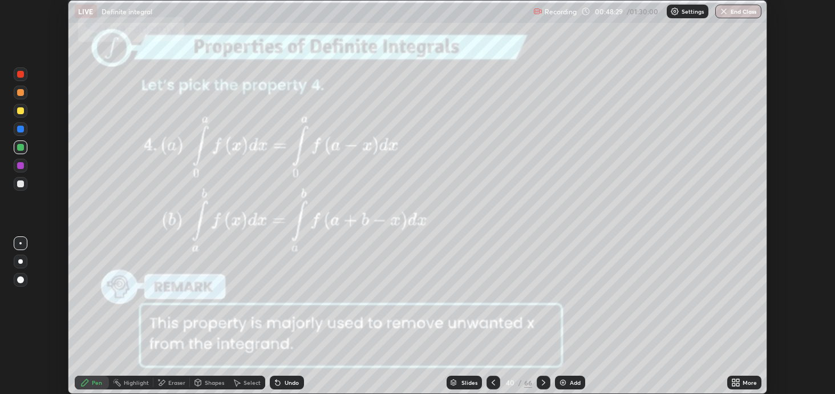
click at [734, 379] on icon at bounding box center [734, 380] width 3 height 3
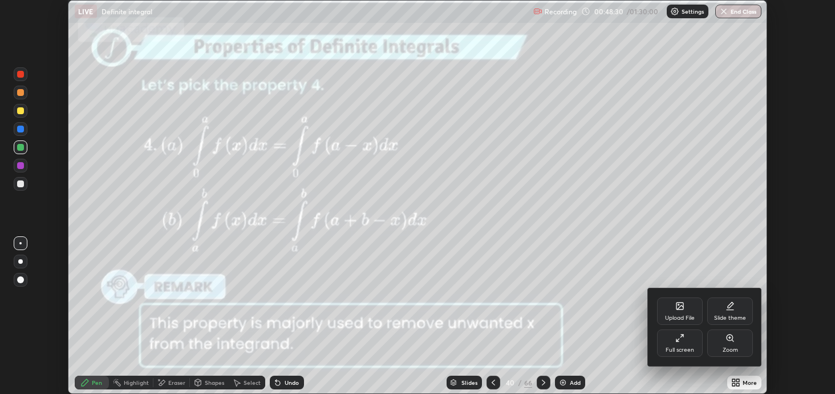
click at [692, 342] on div "Full screen" at bounding box center [680, 342] width 46 height 27
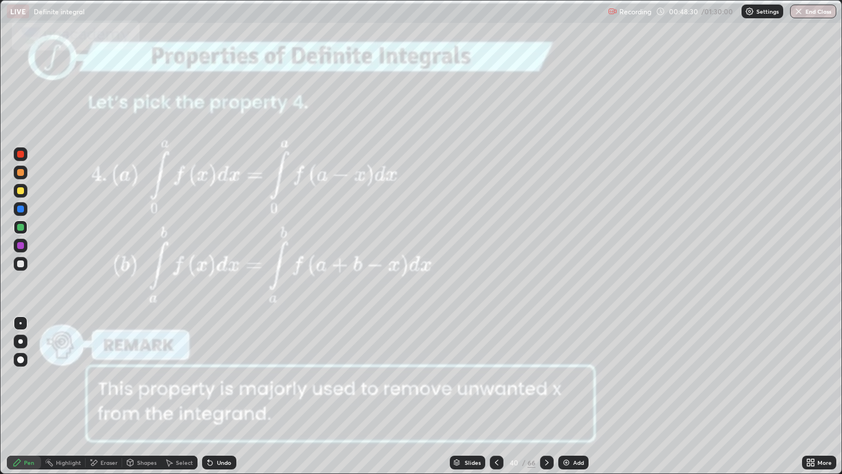
scroll to position [474, 842]
click at [546, 393] on icon at bounding box center [546, 462] width 9 height 9
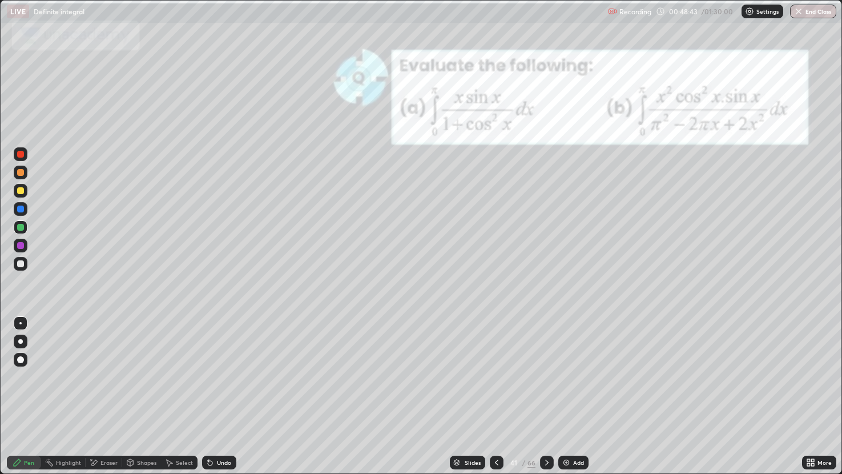
click at [18, 155] on div at bounding box center [20, 154] width 7 height 7
click at [19, 211] on div at bounding box center [20, 208] width 7 height 7
click at [19, 191] on div at bounding box center [20, 190] width 7 height 7
click at [208, 393] on icon at bounding box center [208, 459] width 1 height 1
click at [18, 263] on div at bounding box center [20, 263] width 7 height 7
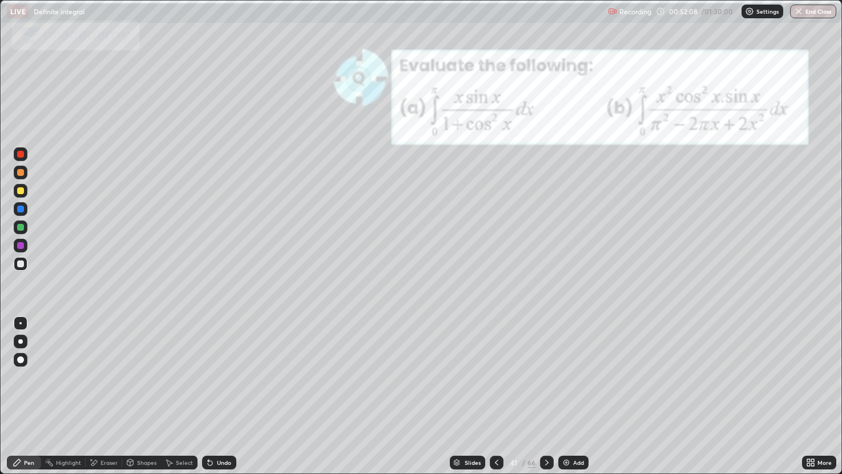
click at [220, 393] on div "Undo" at bounding box center [219, 462] width 34 height 14
click at [18, 244] on div at bounding box center [20, 245] width 7 height 7
click at [545, 393] on icon at bounding box center [546, 462] width 9 height 9
click at [496, 393] on icon at bounding box center [496, 462] width 3 height 6
click at [566, 393] on img at bounding box center [566, 462] width 9 height 9
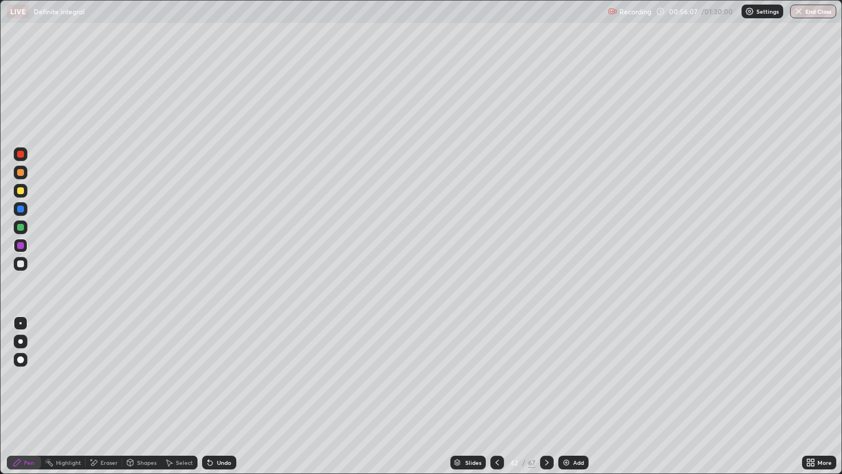
click at [23, 208] on div at bounding box center [20, 208] width 7 height 7
click at [23, 244] on div at bounding box center [20, 245] width 7 height 7
click at [543, 393] on icon at bounding box center [546, 462] width 9 height 9
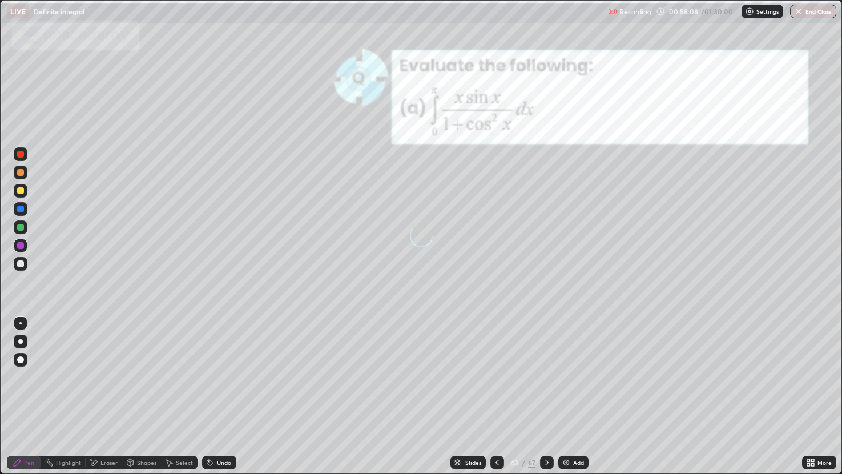
click at [546, 393] on div at bounding box center [547, 462] width 14 height 23
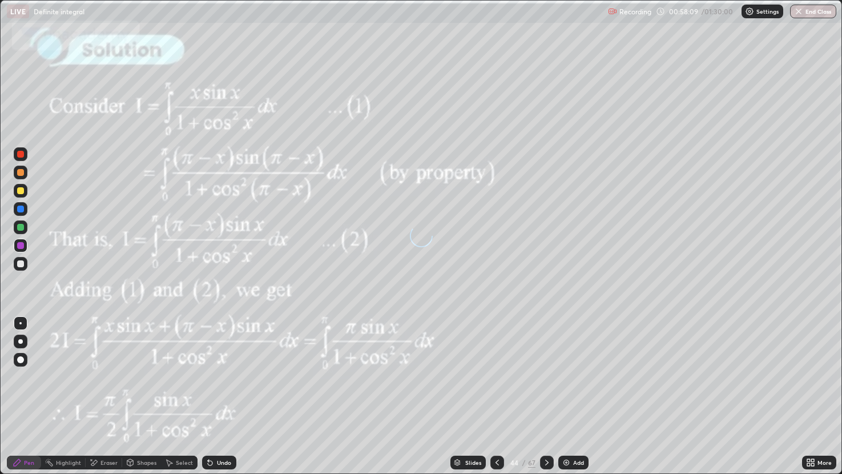
click at [502, 393] on div at bounding box center [497, 462] width 14 height 14
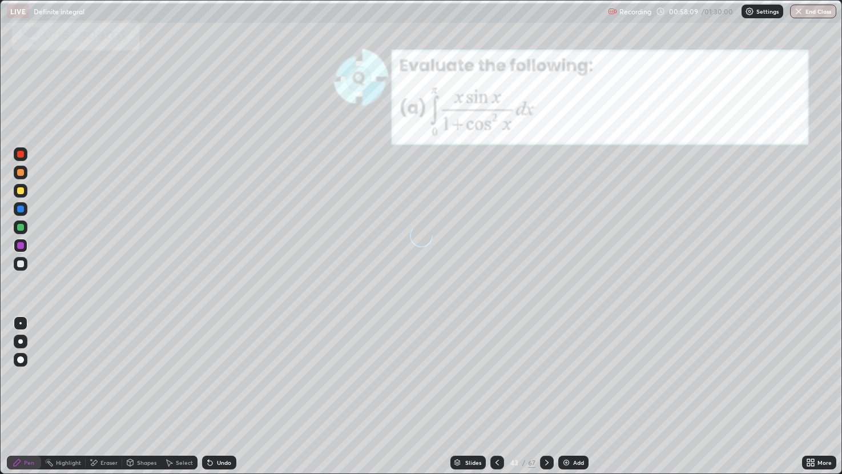
click at [496, 393] on icon at bounding box center [496, 462] width 9 height 9
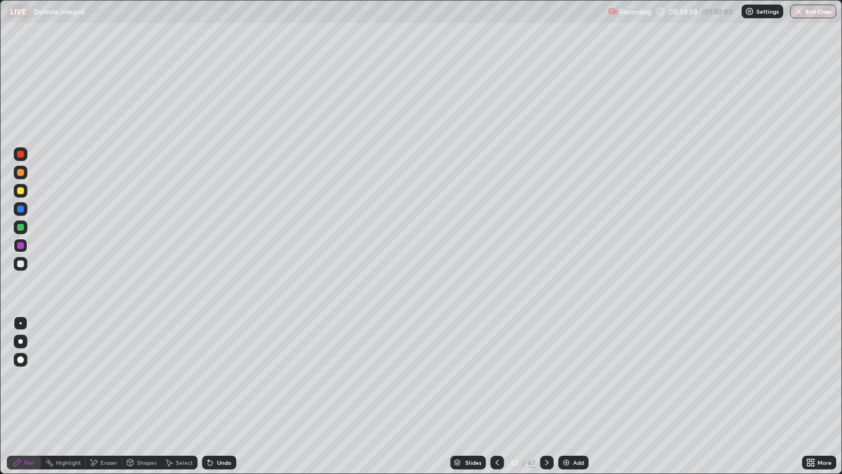
click at [546, 393] on icon at bounding box center [546, 462] width 9 height 9
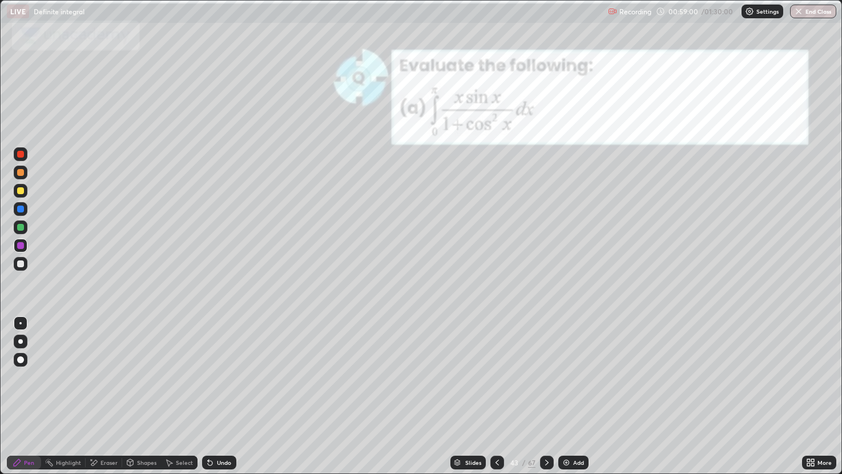
click at [544, 393] on div at bounding box center [547, 462] width 14 height 14
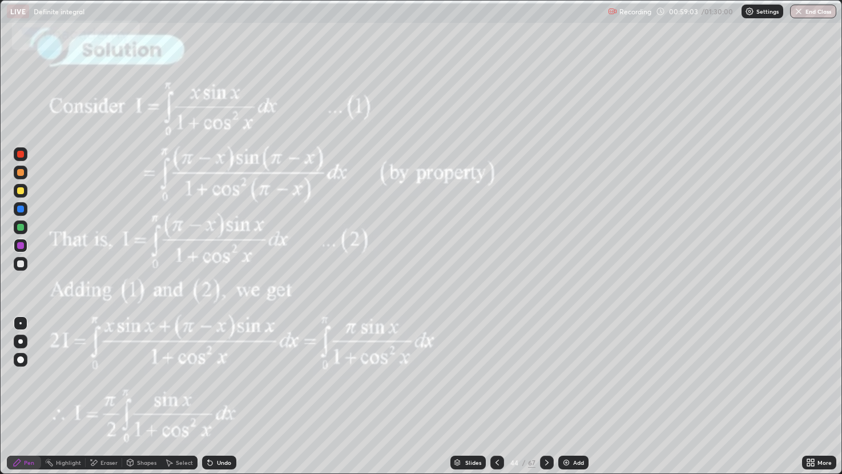
click at [550, 393] on icon at bounding box center [546, 462] width 9 height 9
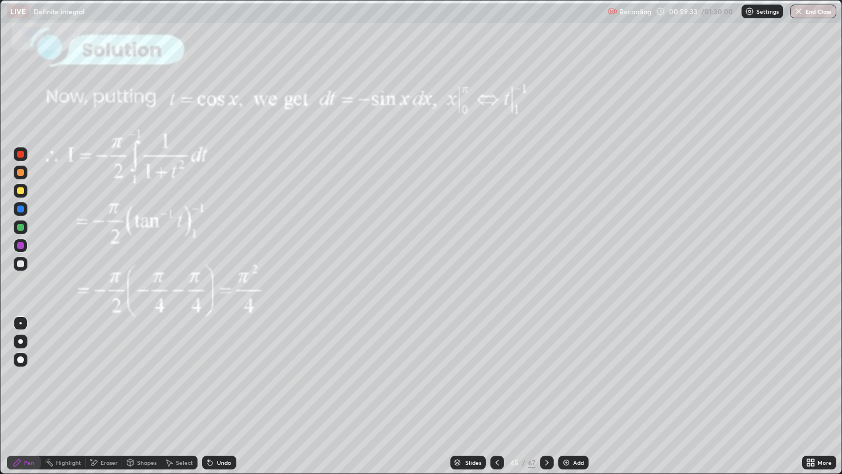
click at [540, 393] on div at bounding box center [547, 462] width 14 height 23
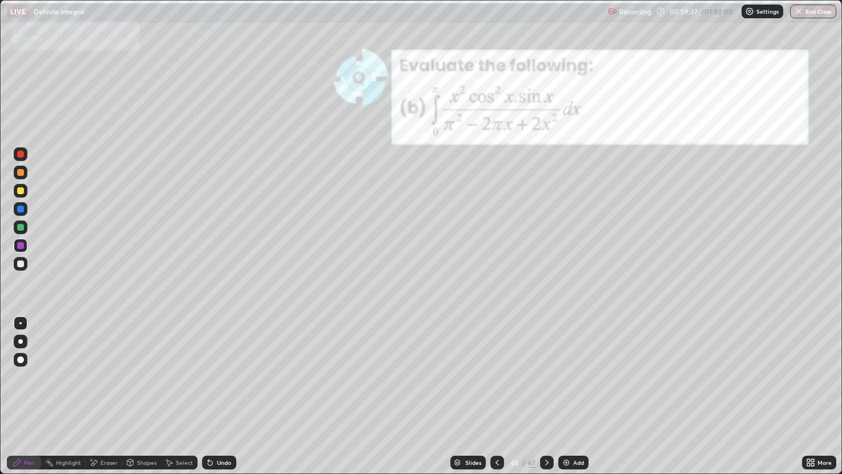
click at [467, 393] on div "Slides" at bounding box center [473, 462] width 16 height 6
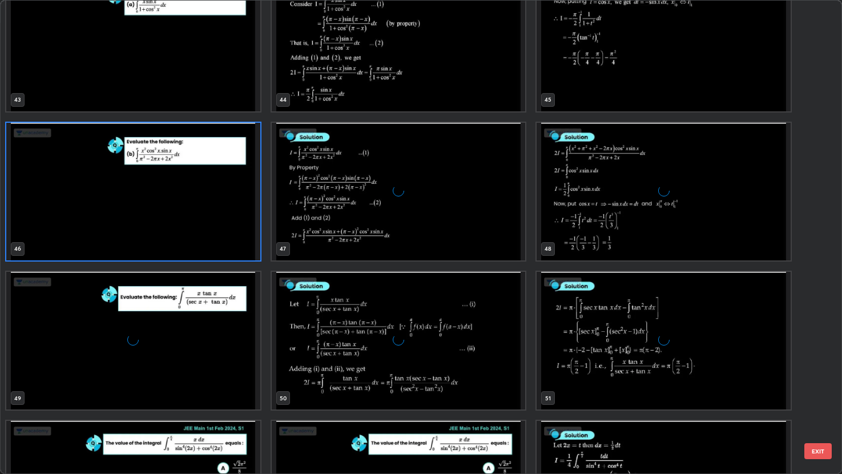
scroll to position [2145, 0]
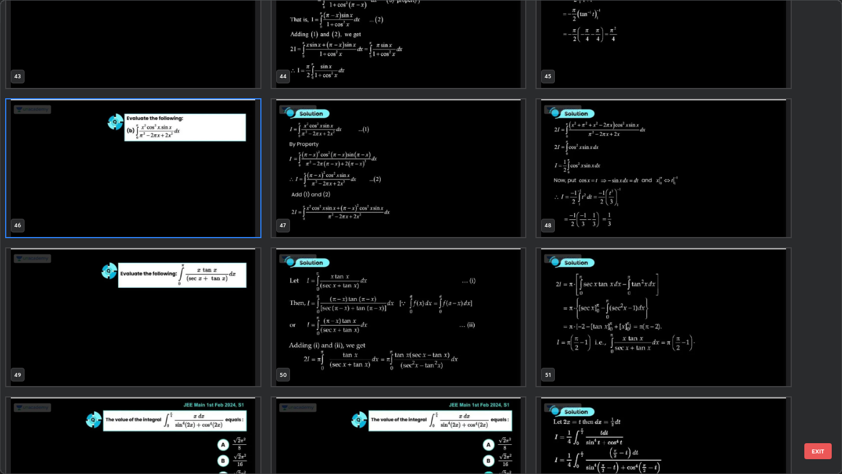
click at [215, 316] on img "grid" at bounding box center [133, 317] width 254 height 138
click at [216, 323] on img "grid" at bounding box center [133, 317] width 254 height 138
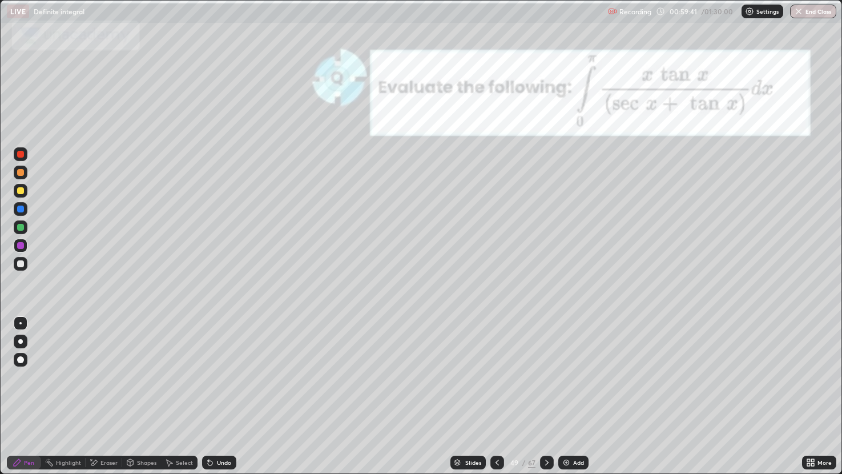
click at [216, 326] on img "grid" at bounding box center [133, 317] width 254 height 138
click at [19, 154] on div at bounding box center [20, 154] width 7 height 7
click at [21, 188] on div at bounding box center [20, 190] width 7 height 7
click at [18, 247] on div at bounding box center [20, 245] width 7 height 7
click at [208, 393] on icon at bounding box center [208, 459] width 1 height 1
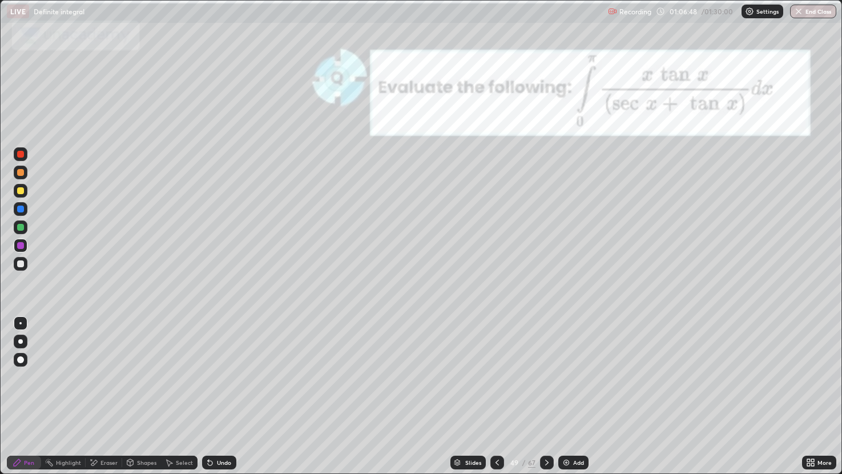
click at [212, 393] on icon at bounding box center [209, 462] width 9 height 9
click at [217, 393] on div "Undo" at bounding box center [219, 462] width 34 height 14
click at [215, 393] on div "Undo" at bounding box center [219, 462] width 34 height 14
click at [219, 393] on div "Undo" at bounding box center [219, 462] width 34 height 14
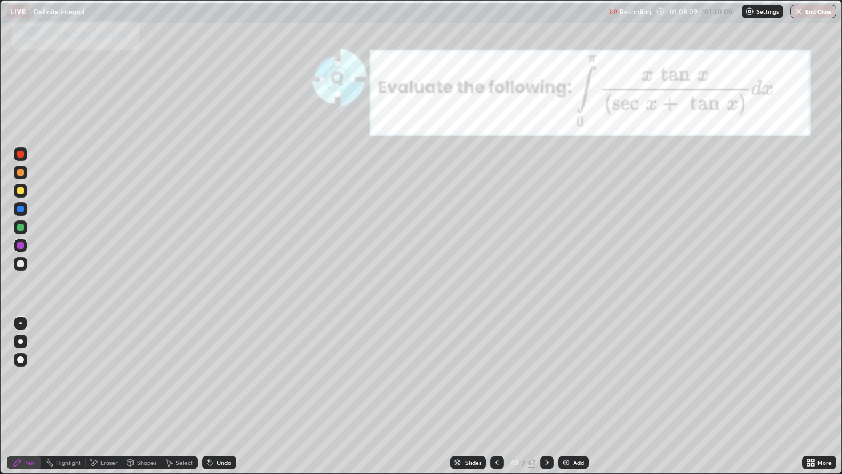
click at [542, 393] on div at bounding box center [547, 462] width 14 height 14
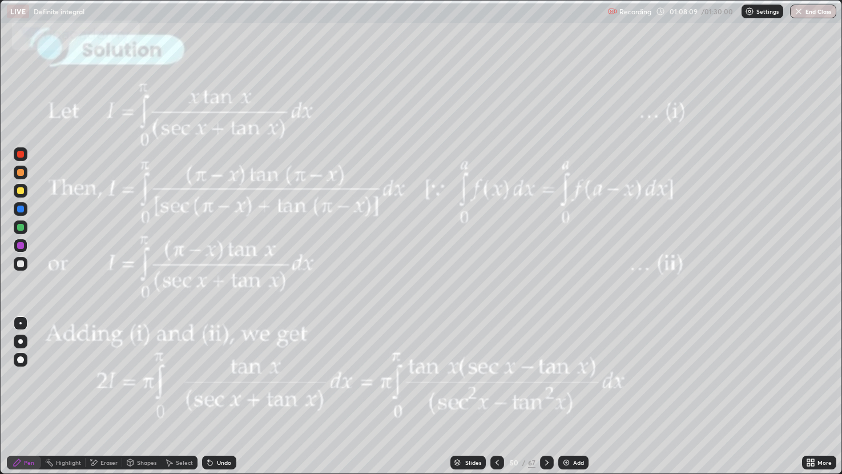
click at [547, 393] on icon at bounding box center [546, 462] width 9 height 9
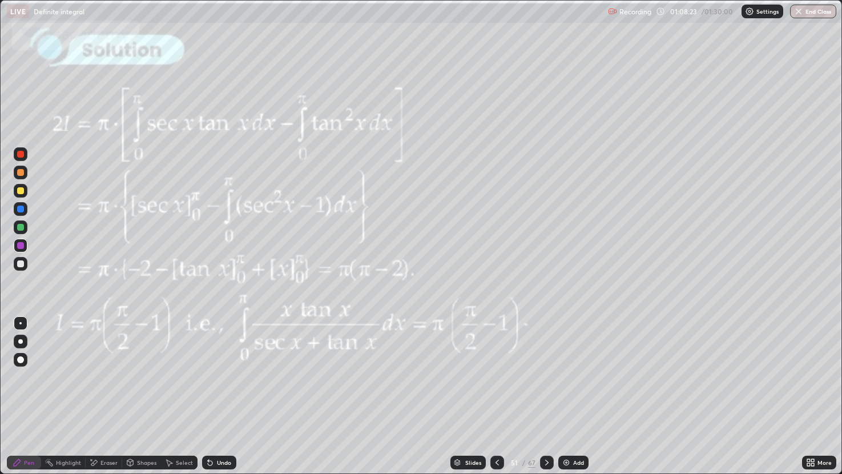
click at [494, 393] on icon at bounding box center [496, 462] width 9 height 9
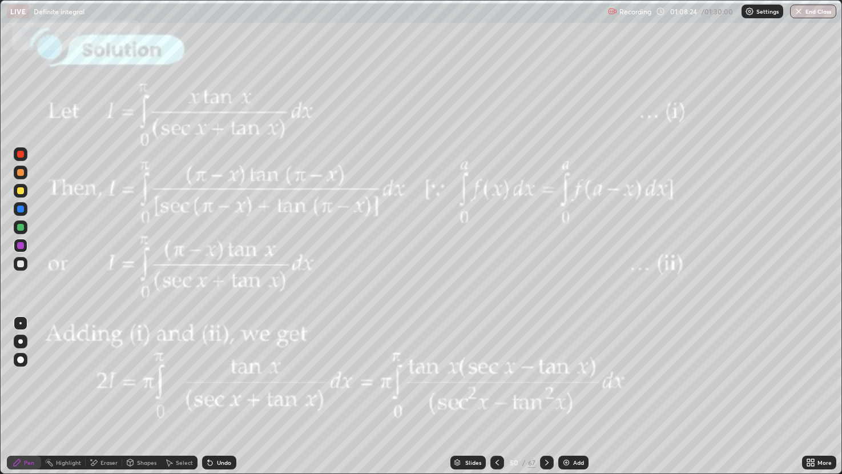
click at [493, 393] on div at bounding box center [497, 462] width 14 height 14
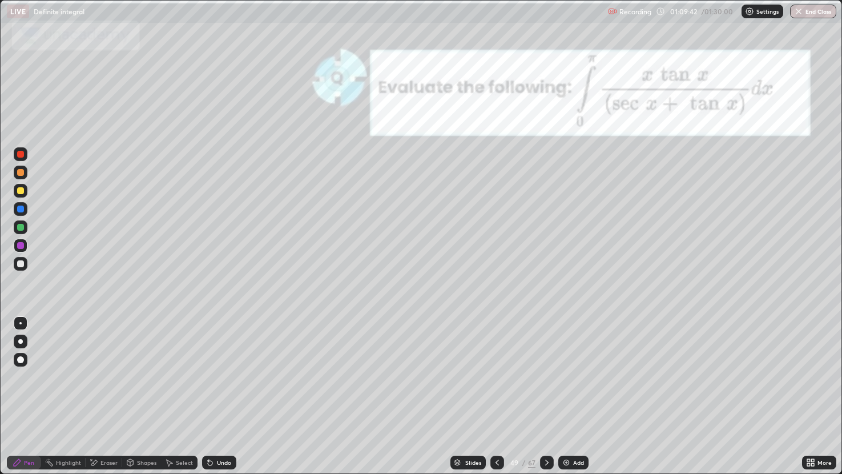
click at [546, 393] on icon at bounding box center [546, 462] width 9 height 9
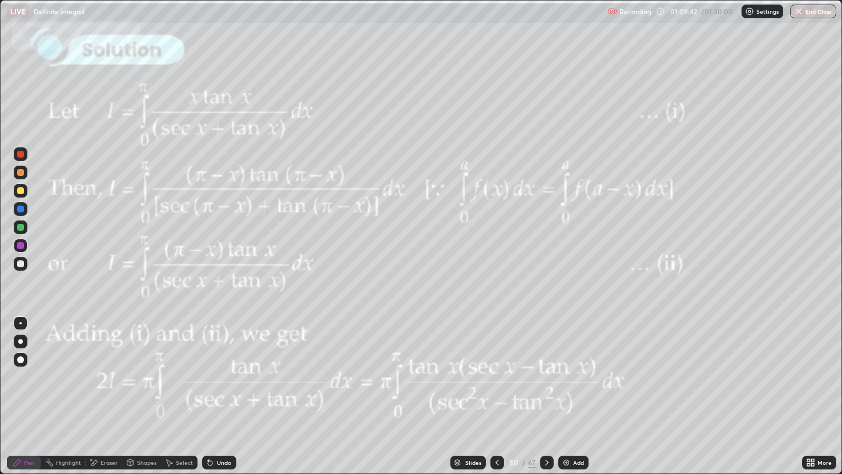
click at [546, 393] on icon at bounding box center [546, 462] width 9 height 9
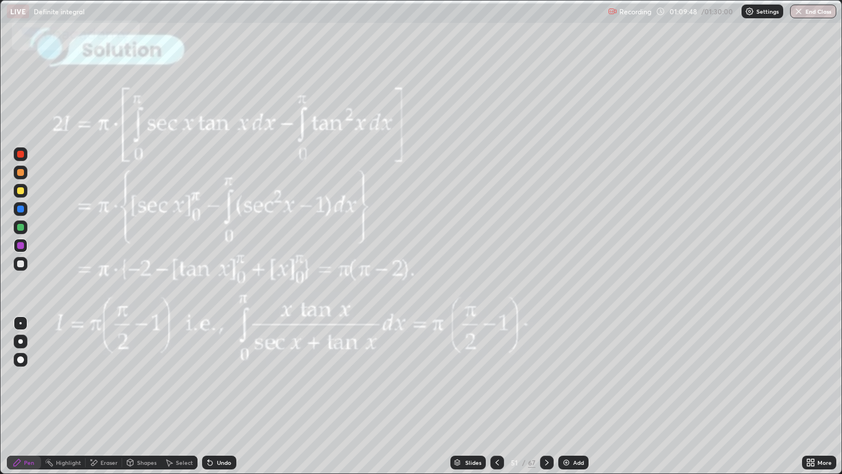
click at [494, 393] on div at bounding box center [497, 462] width 14 height 14
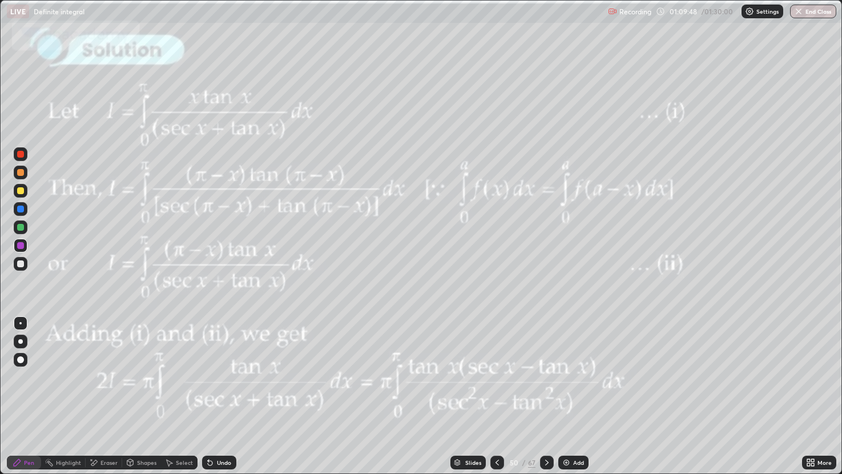
click at [496, 393] on div at bounding box center [497, 462] width 14 height 14
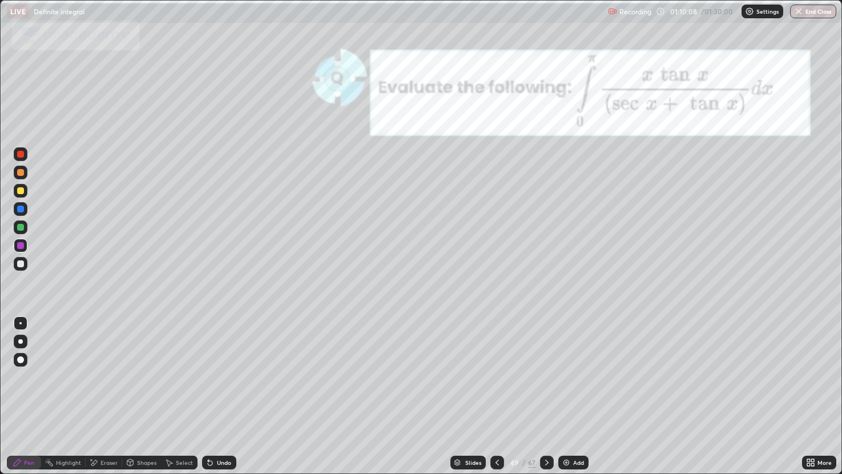
click at [546, 393] on icon at bounding box center [546, 462] width 9 height 9
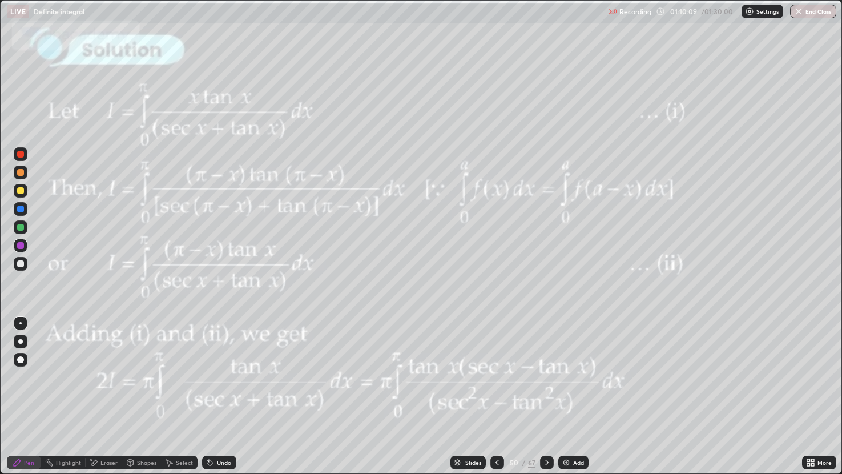
click at [544, 393] on icon at bounding box center [546, 462] width 9 height 9
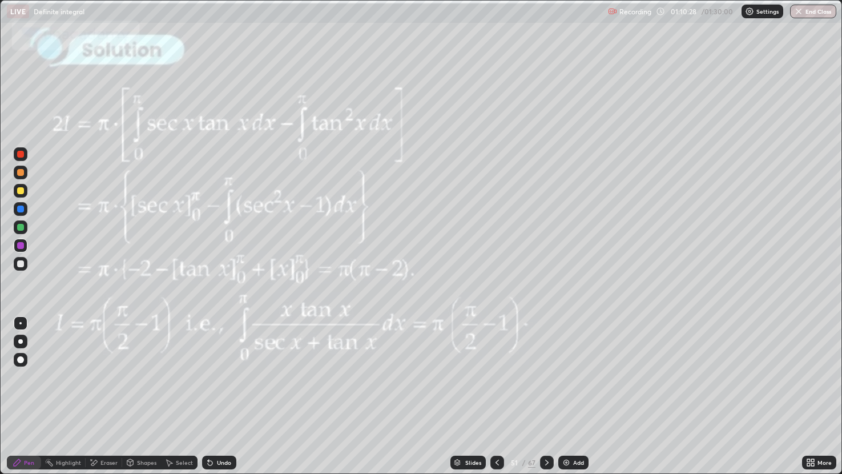
click at [546, 393] on icon at bounding box center [546, 462] width 9 height 9
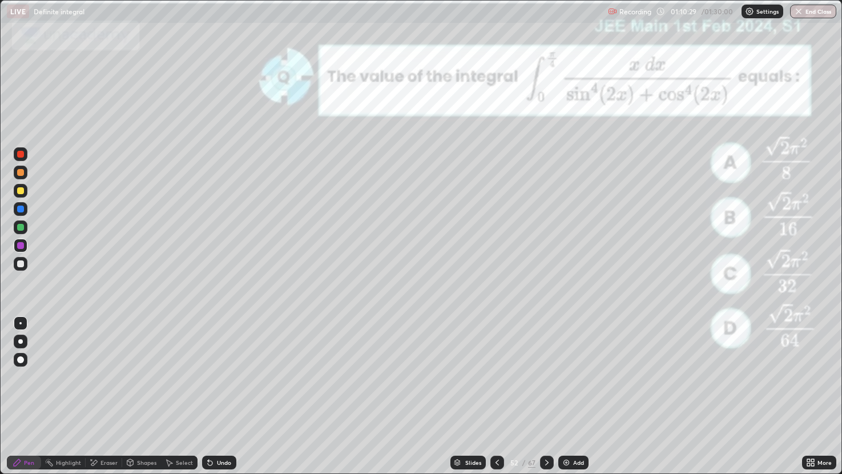
click at [543, 393] on div at bounding box center [547, 462] width 14 height 23
click at [19, 189] on div at bounding box center [20, 190] width 7 height 7
click at [469, 393] on div "Slides" at bounding box center [467, 462] width 35 height 14
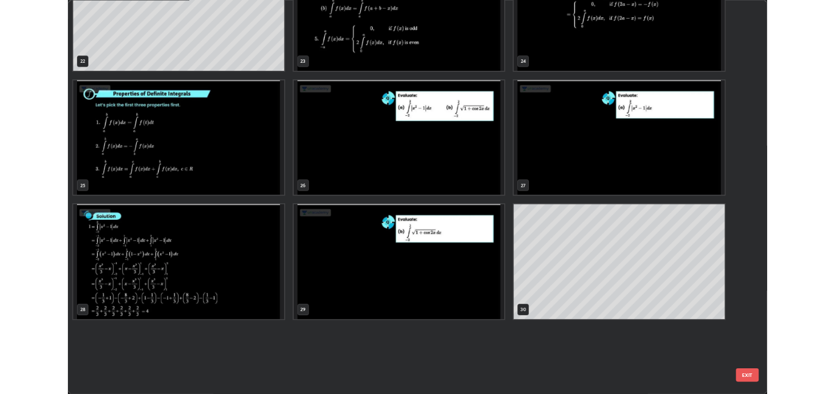
scroll to position [969, 0]
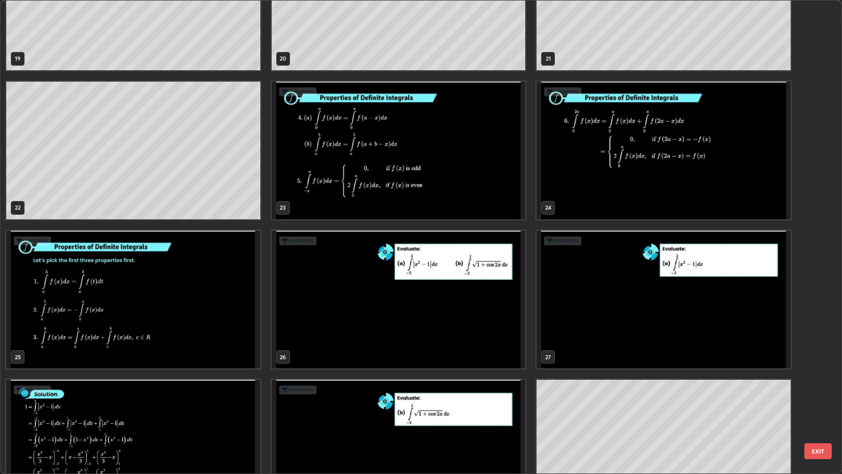
click at [409, 170] on img "grid" at bounding box center [399, 151] width 254 height 138
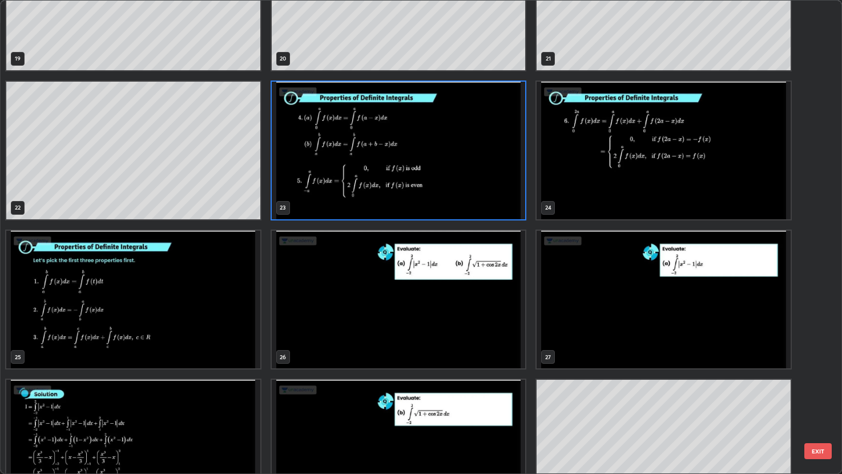
click at [409, 170] on img "grid" at bounding box center [399, 151] width 254 height 138
click at [407, 172] on img "grid" at bounding box center [399, 151] width 254 height 138
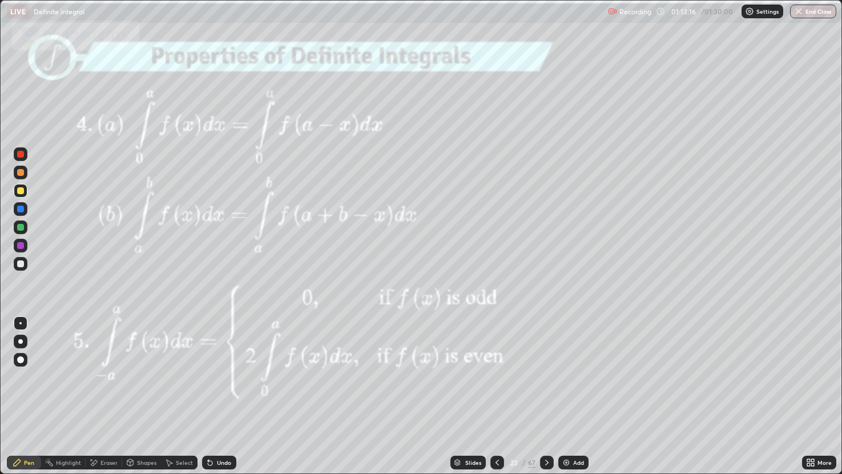
click at [18, 264] on div at bounding box center [20, 263] width 7 height 7
click at [104, 393] on div "Eraser" at bounding box center [108, 462] width 17 height 6
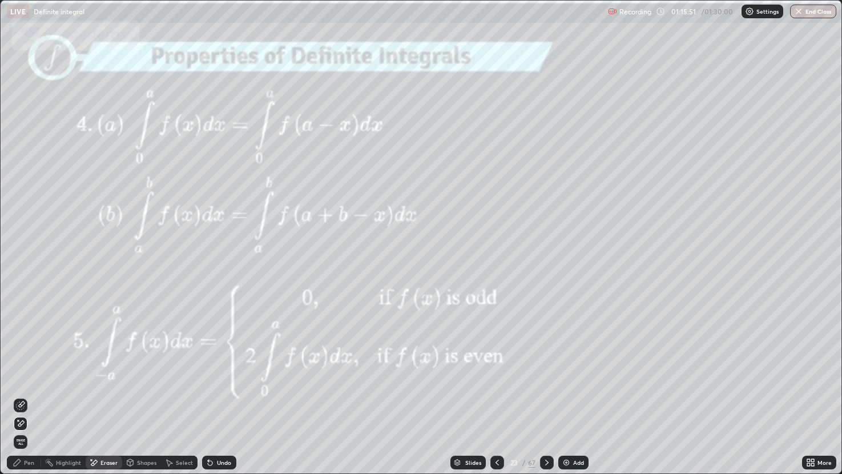
click at [24, 393] on div "Pen" at bounding box center [24, 462] width 34 height 14
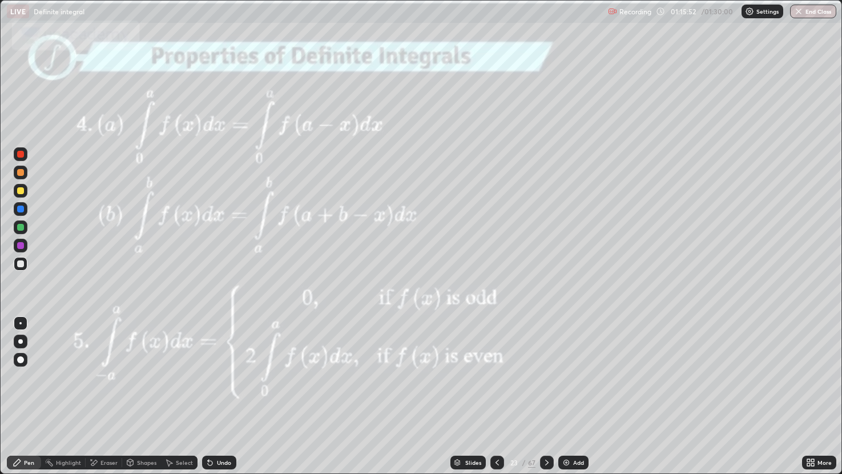
click at [19, 189] on div at bounding box center [20, 190] width 7 height 7
click at [546, 393] on icon at bounding box center [546, 462] width 9 height 9
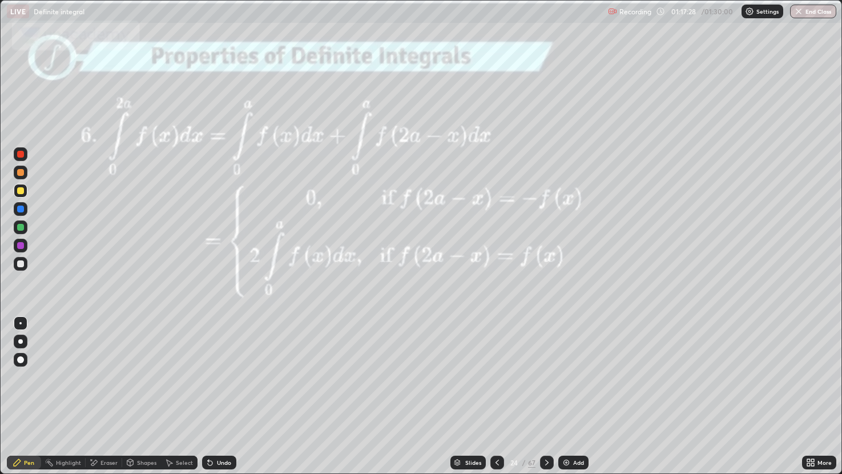
click at [20, 192] on div at bounding box center [20, 190] width 7 height 7
click at [26, 153] on div at bounding box center [21, 154] width 14 height 14
click at [806, 14] on button "End Class" at bounding box center [813, 12] width 46 height 14
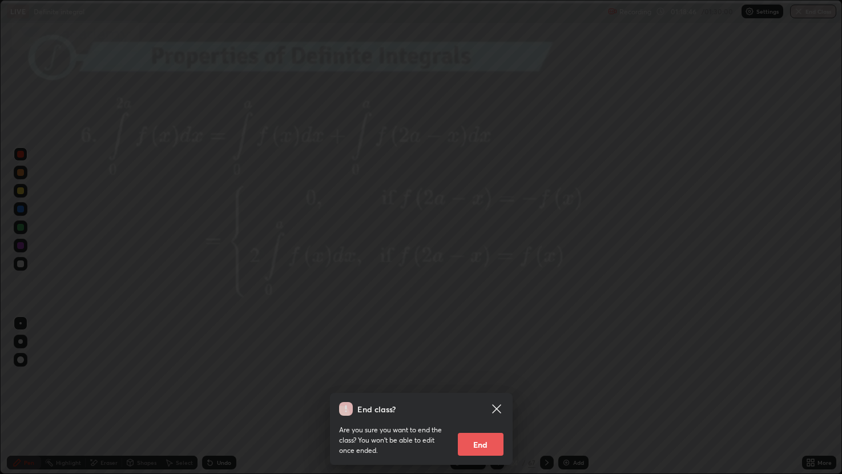
click at [494, 393] on button "End" at bounding box center [481, 444] width 46 height 23
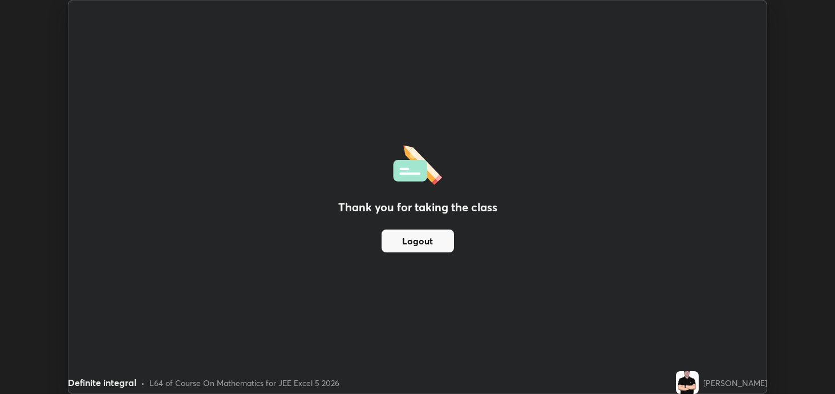
scroll to position [56672, 56230]
